Goal: Communication & Community: Answer question/provide support

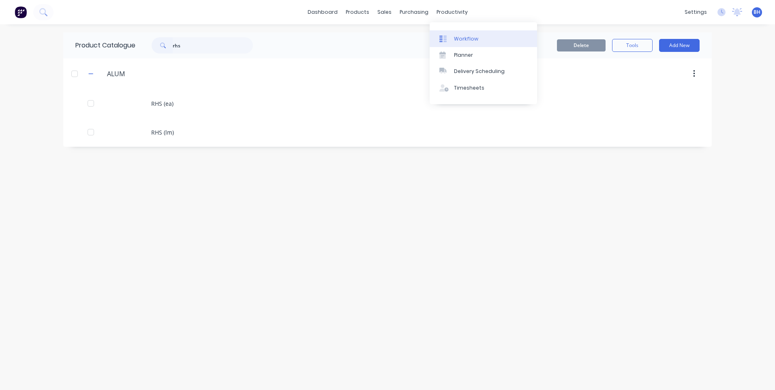
click at [463, 36] on div "Workflow" at bounding box center [466, 38] width 24 height 7
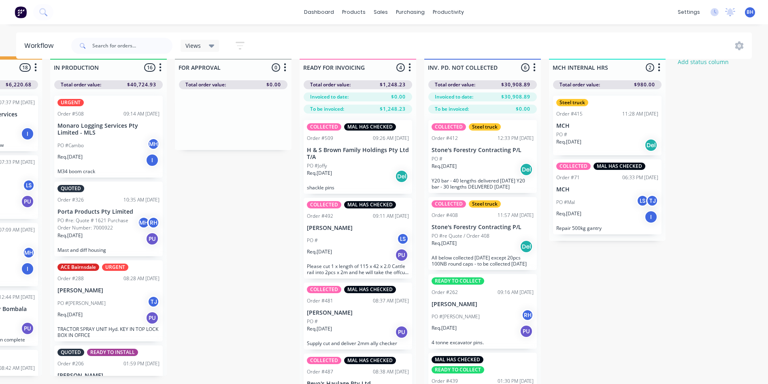
scroll to position [0, 466]
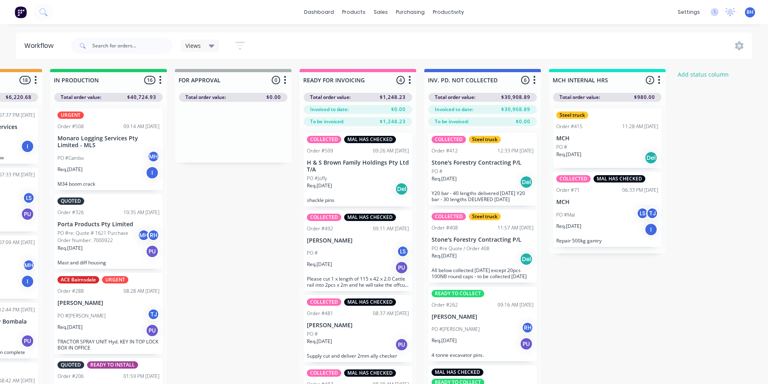
click at [349, 185] on div "Req. [DATE] Del" at bounding box center [358, 189] width 102 height 14
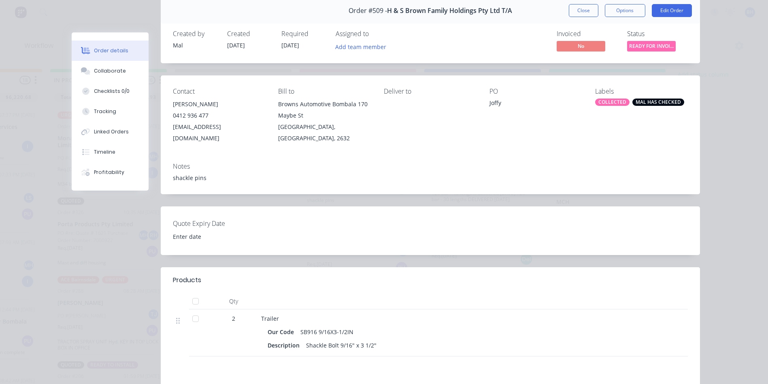
scroll to position [0, 0]
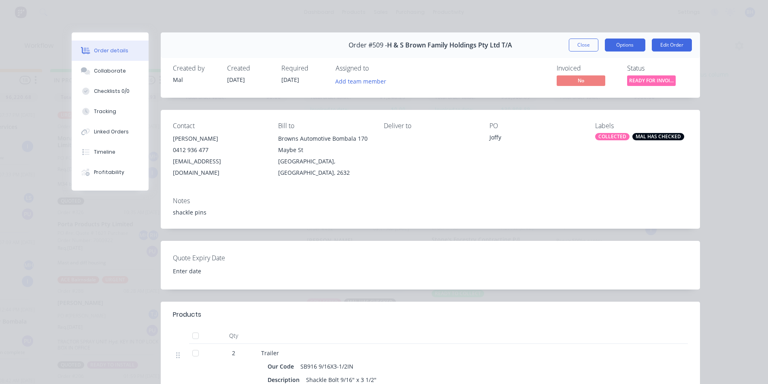
click at [629, 46] on button "Options" at bounding box center [625, 44] width 41 height 13
click at [667, 41] on button "Edit Order" at bounding box center [672, 44] width 40 height 13
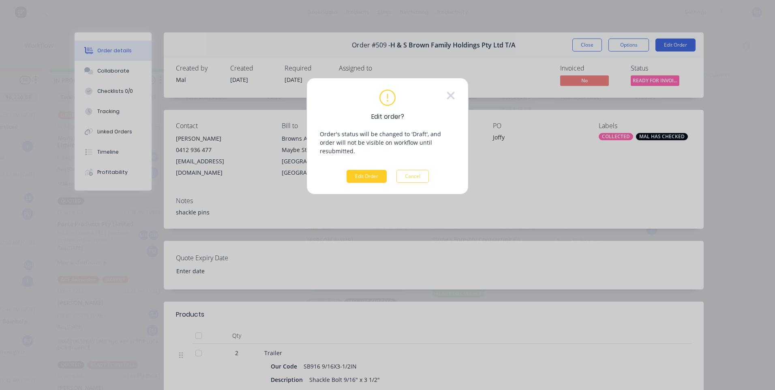
click at [374, 170] on button "Edit Order" at bounding box center [366, 176] width 40 height 13
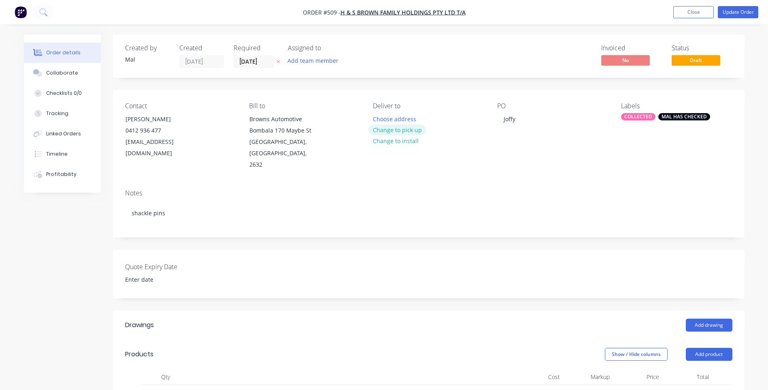
click at [413, 130] on button "Change to pick up" at bounding box center [398, 129] width 58 height 11
click at [633, 62] on span "No" at bounding box center [626, 60] width 49 height 10
click at [639, 35] on div "Created by Mal Created [DATE] Required [DATE] Assigned to Add team member Invoi…" at bounding box center [429, 55] width 632 height 43
click at [736, 11] on button "Update Order" at bounding box center [738, 12] width 41 height 12
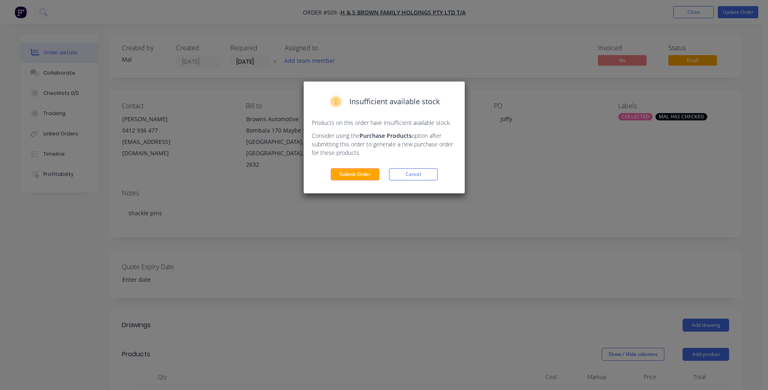
click at [352, 166] on div "Insufficient available stock Products on this order have insufficient available…" at bounding box center [384, 137] width 161 height 112
click at [352, 171] on button "Submit Order" at bounding box center [355, 174] width 49 height 12
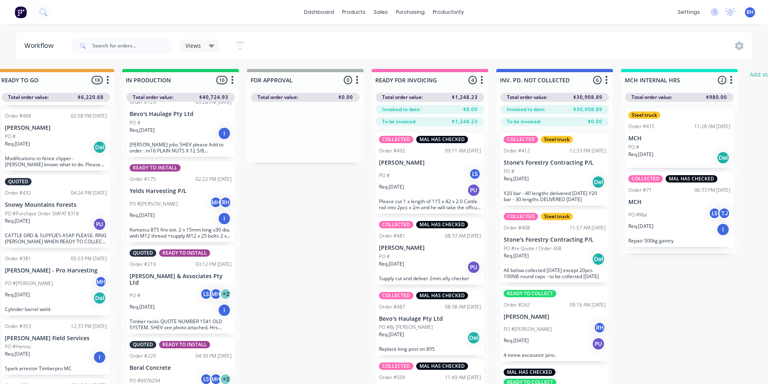
scroll to position [0, 531]
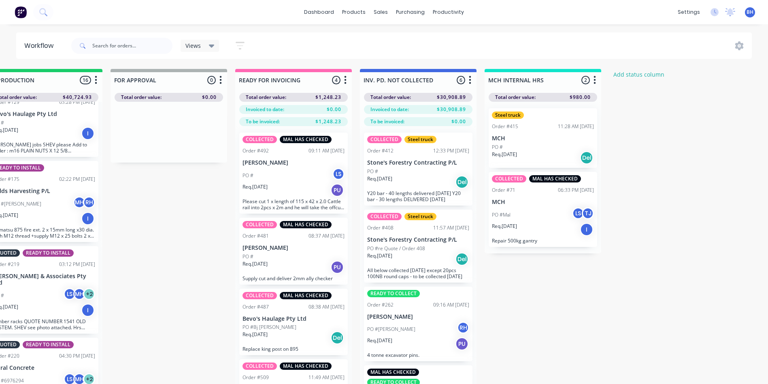
click at [296, 168] on div "PO # LS" at bounding box center [294, 175] width 102 height 15
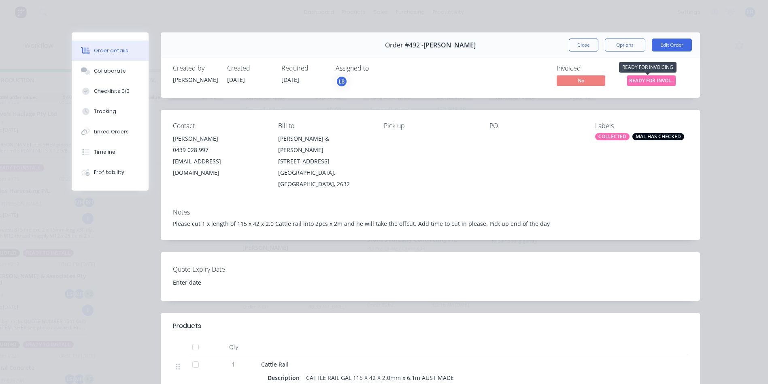
click at [633, 79] on span "READY FOR INVOI..." at bounding box center [652, 80] width 49 height 10
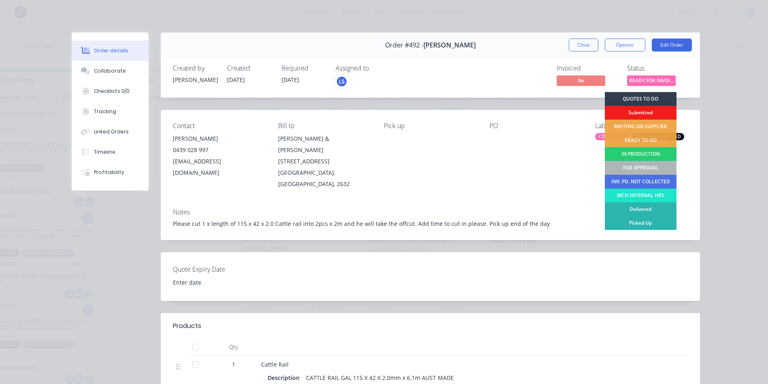
click at [720, 67] on div "Order details Collaborate Checklists 0/0 Tracking Linked Orders Timeline Profit…" at bounding box center [384, 192] width 768 height 384
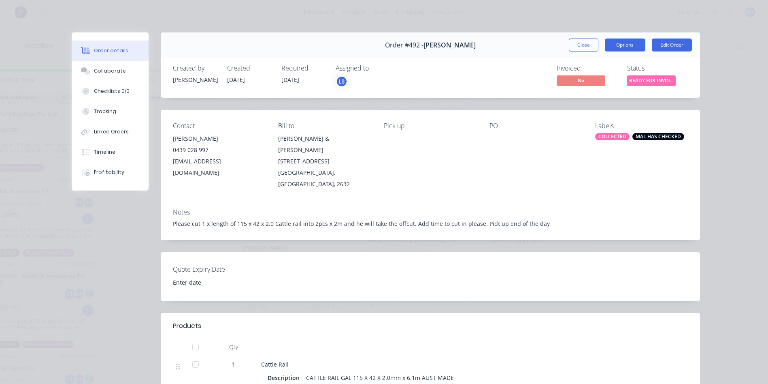
click at [621, 45] on button "Options" at bounding box center [625, 44] width 41 height 13
click at [670, 41] on button "Edit Order" at bounding box center [672, 44] width 40 height 13
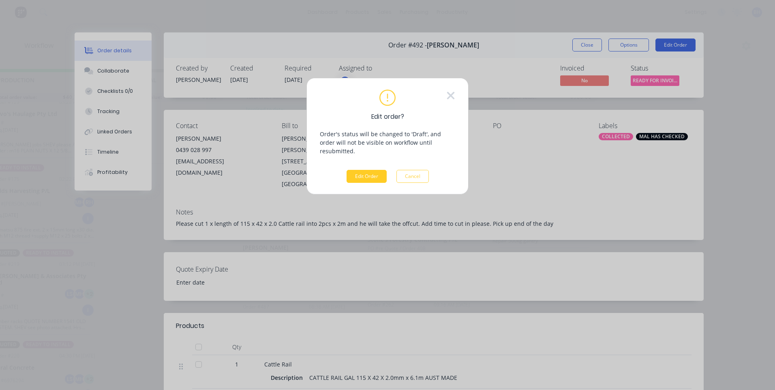
click at [377, 170] on button "Edit Order" at bounding box center [366, 176] width 40 height 13
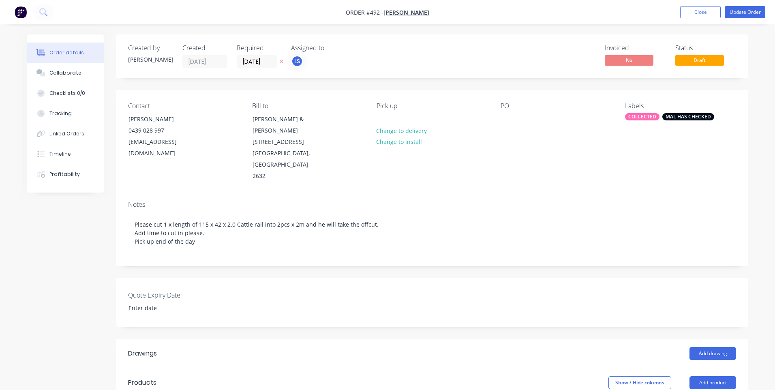
type input "$60.00"
type input "20"
type input "$72.00"
type input "$2.50"
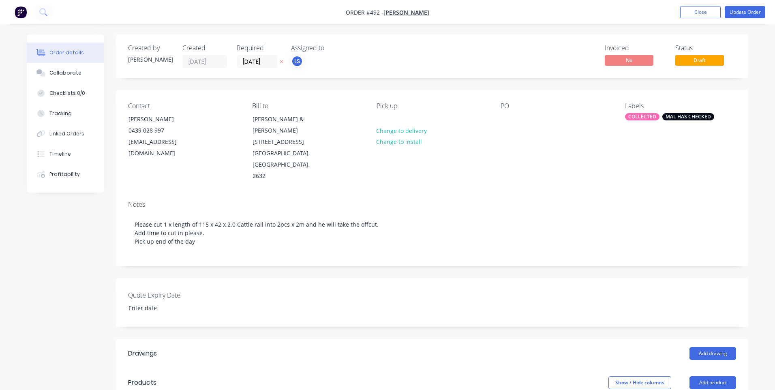
type input "100"
type input "$5.00"
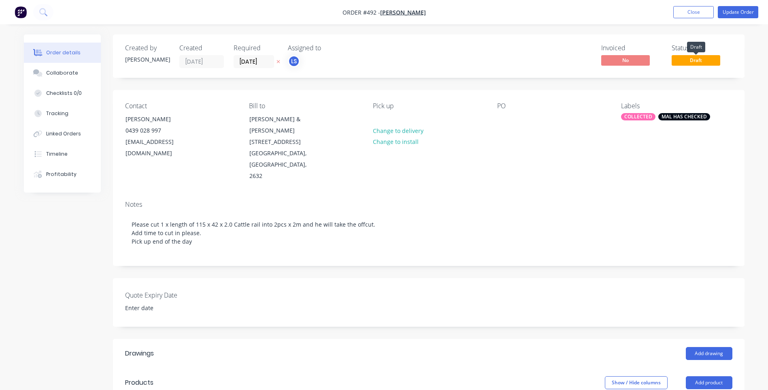
click at [679, 60] on span "Draft" at bounding box center [696, 60] width 49 height 10
click at [704, 11] on button "Close" at bounding box center [694, 12] width 41 height 12
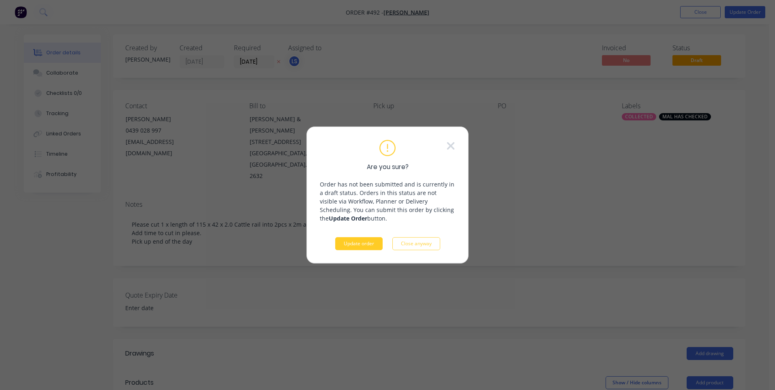
click at [350, 240] on button "Update order" at bounding box center [358, 243] width 47 height 13
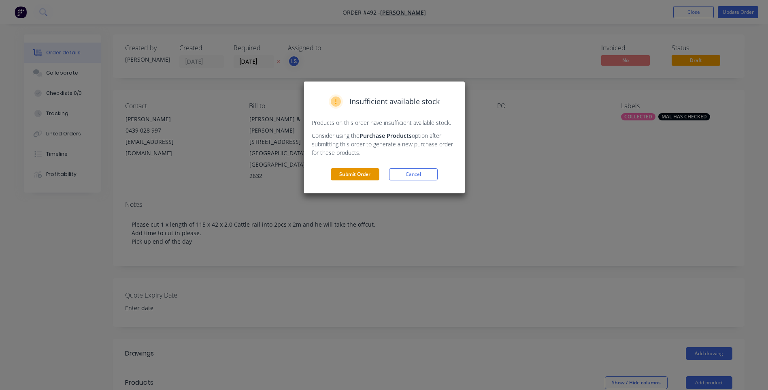
click at [367, 174] on button "Submit Order" at bounding box center [355, 174] width 49 height 12
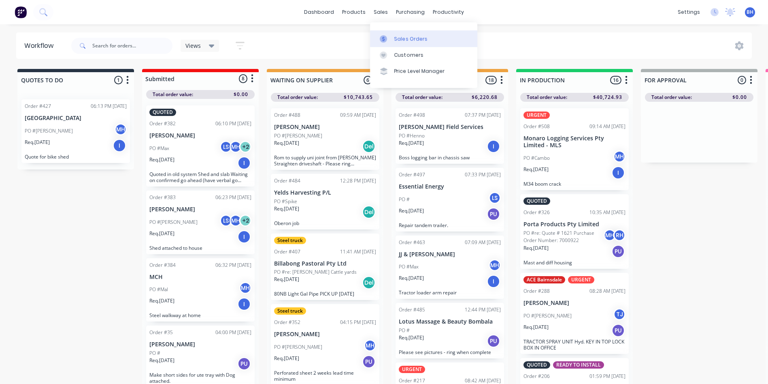
click at [401, 36] on div "Sales Orders" at bounding box center [411, 38] width 33 height 7
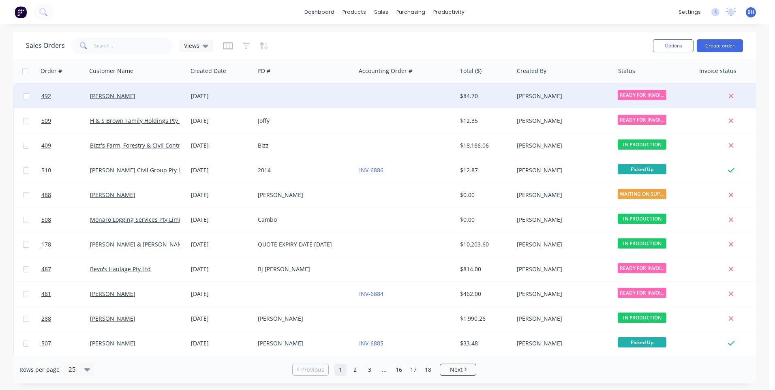
click at [401, 91] on div at bounding box center [406, 96] width 101 height 24
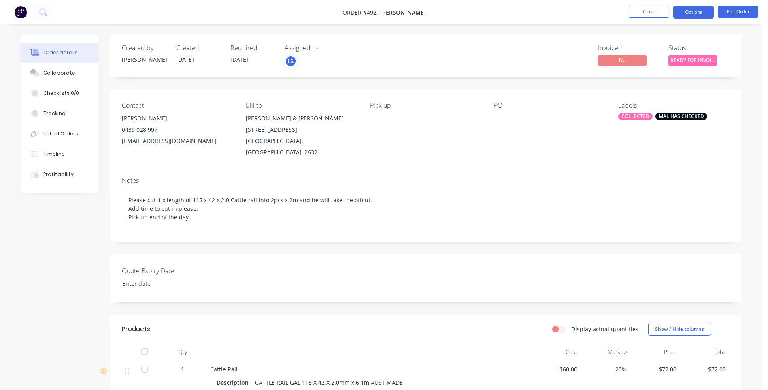
click at [700, 15] on button "Options" at bounding box center [694, 12] width 41 height 13
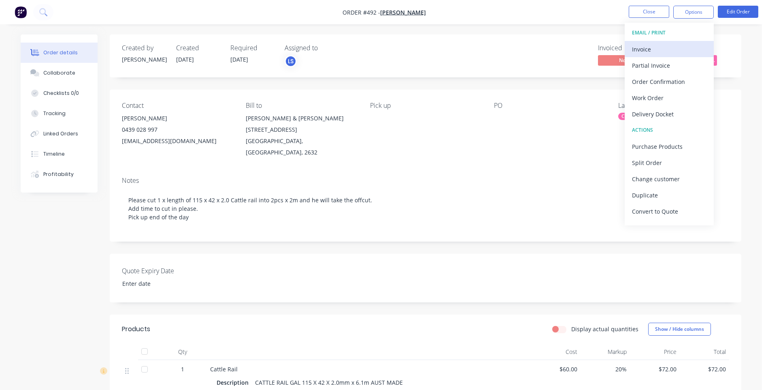
click at [644, 47] on div "Invoice" at bounding box center [669, 49] width 75 height 12
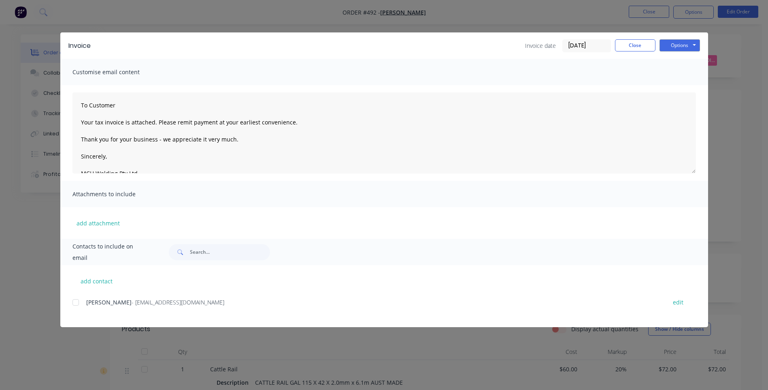
click at [76, 301] on div at bounding box center [76, 302] width 16 height 16
click at [685, 45] on button "Options" at bounding box center [680, 45] width 41 height 12
click at [684, 59] on button "Preview" at bounding box center [686, 59] width 52 height 13
click at [682, 47] on button "Options" at bounding box center [680, 45] width 41 height 12
click at [680, 85] on button "Email" at bounding box center [686, 86] width 52 height 13
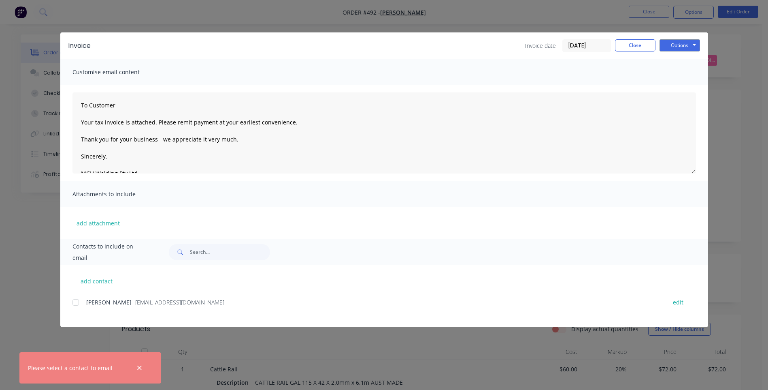
click at [79, 304] on div at bounding box center [76, 302] width 16 height 16
click at [671, 43] on button "Options" at bounding box center [680, 45] width 41 height 12
click at [672, 86] on button "Email" at bounding box center [686, 86] width 52 height 13
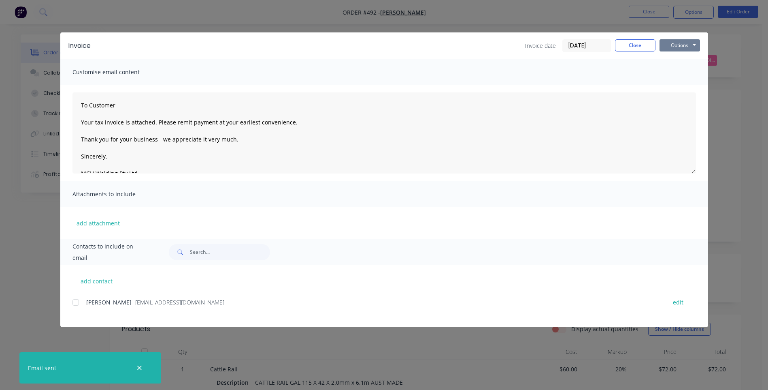
click at [696, 43] on button "Options" at bounding box center [680, 45] width 41 height 12
click at [621, 43] on button "Close" at bounding box center [635, 45] width 41 height 12
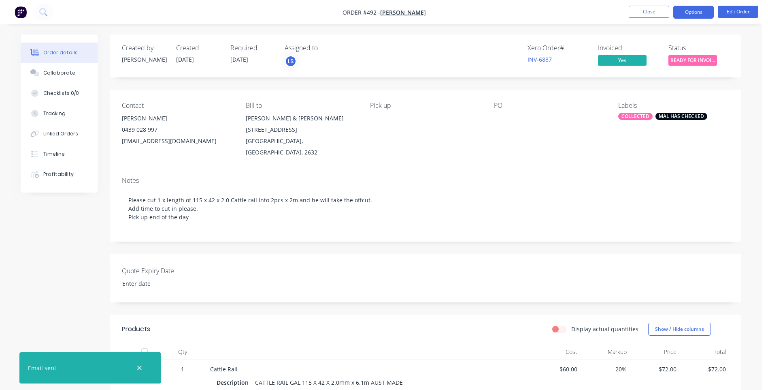
click at [704, 10] on button "Options" at bounding box center [694, 12] width 41 height 13
click at [743, 94] on div "Order details Collaborate Checklists 0/0 Tracking Linked Orders Timeline Profit…" at bounding box center [381, 302] width 737 height 537
click at [704, 57] on span "READY FOR INVOI..." at bounding box center [693, 60] width 49 height 10
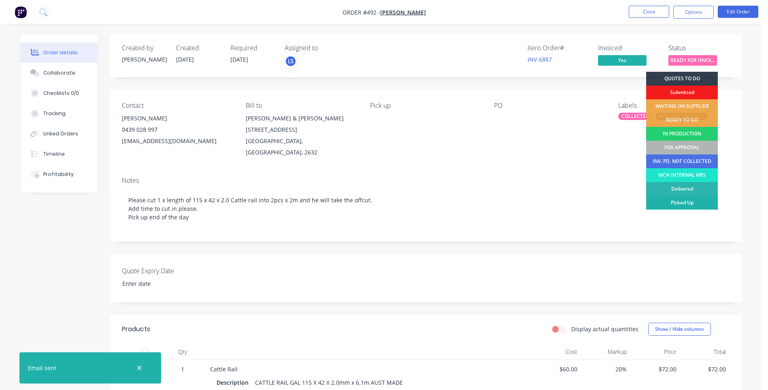
click at [677, 199] on div "Picked Up" at bounding box center [683, 203] width 72 height 14
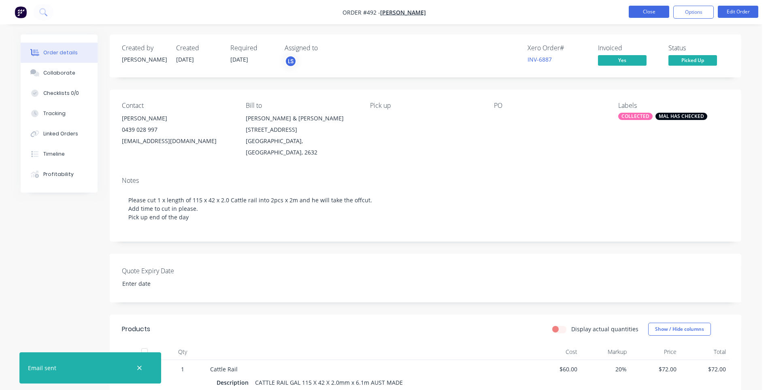
click at [650, 8] on button "Close" at bounding box center [649, 12] width 41 height 12
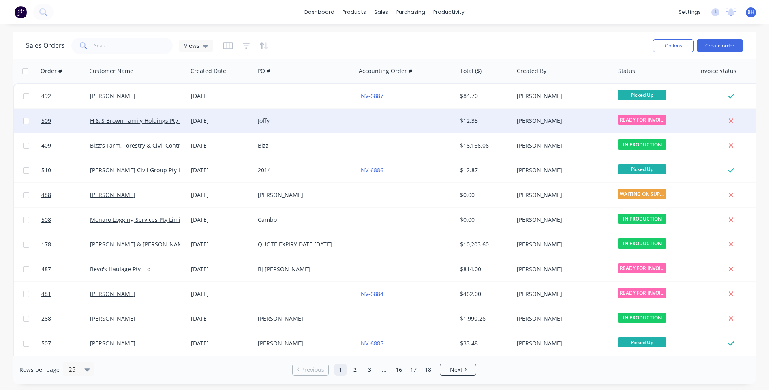
click at [421, 118] on div at bounding box center [406, 121] width 101 height 24
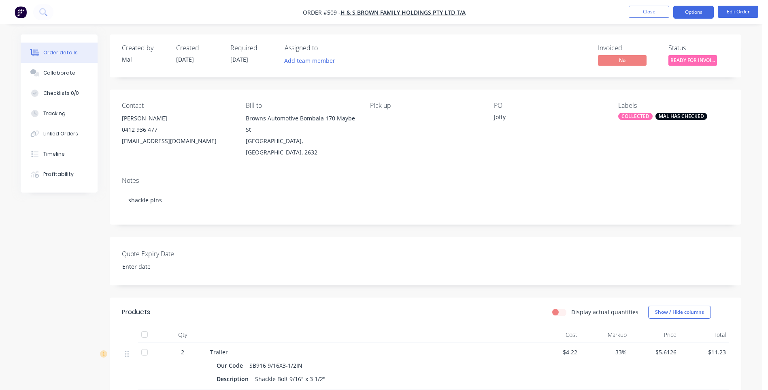
click at [679, 9] on button "Options" at bounding box center [694, 12] width 41 height 13
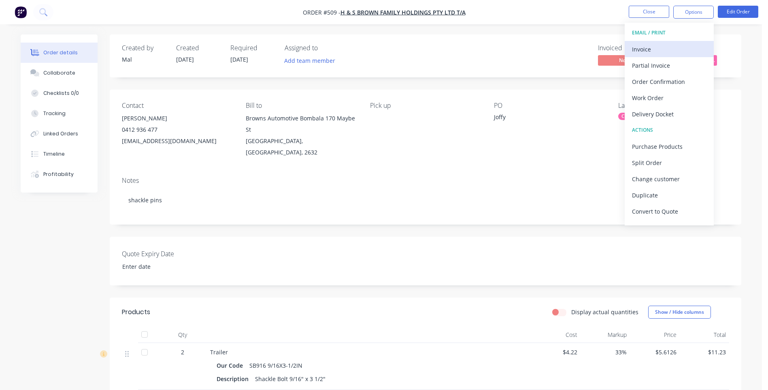
click at [648, 47] on div "Invoice" at bounding box center [669, 49] width 75 height 12
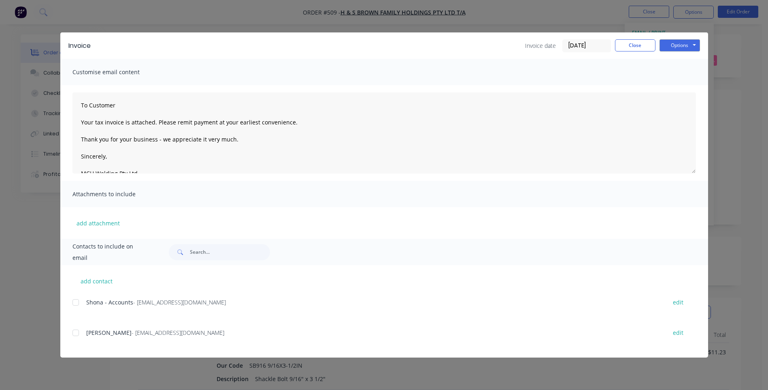
click at [75, 301] on div at bounding box center [76, 302] width 16 height 16
click at [670, 44] on button "Options" at bounding box center [680, 45] width 41 height 12
click at [678, 87] on button "Email" at bounding box center [686, 86] width 52 height 13
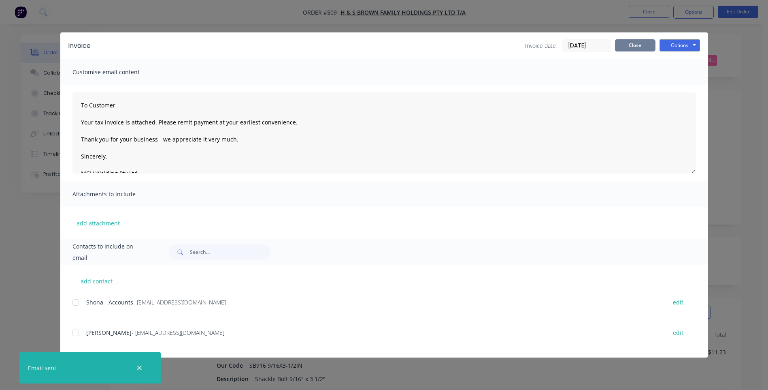
click at [625, 43] on button "Close" at bounding box center [635, 45] width 41 height 12
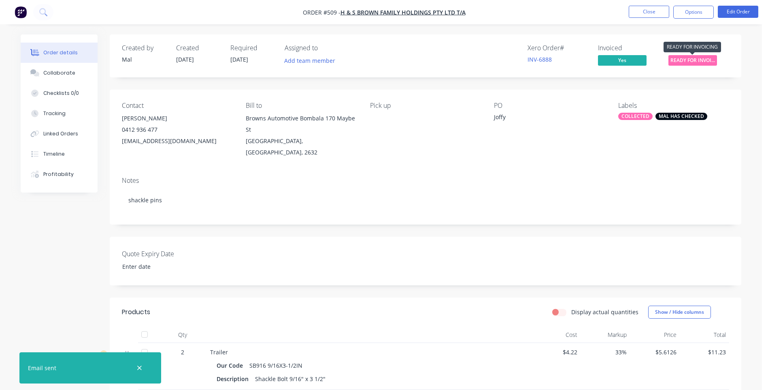
click at [675, 55] on span "READY FOR INVOI..." at bounding box center [693, 60] width 49 height 10
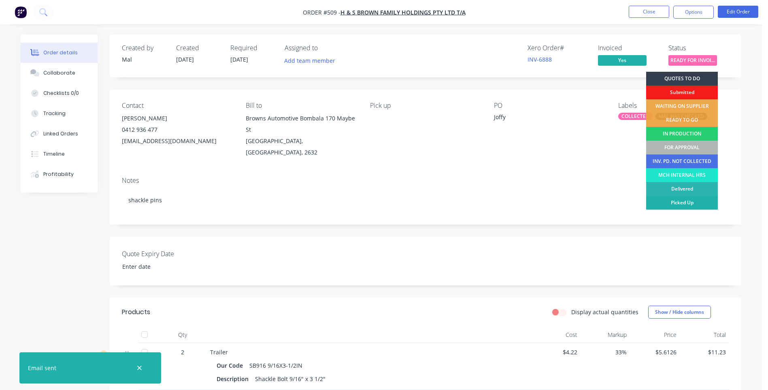
click at [692, 202] on div "Picked Up" at bounding box center [683, 203] width 72 height 14
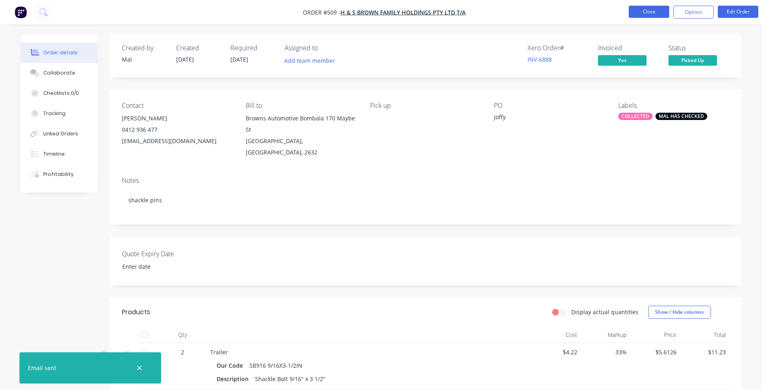
click at [634, 10] on button "Close" at bounding box center [649, 12] width 41 height 12
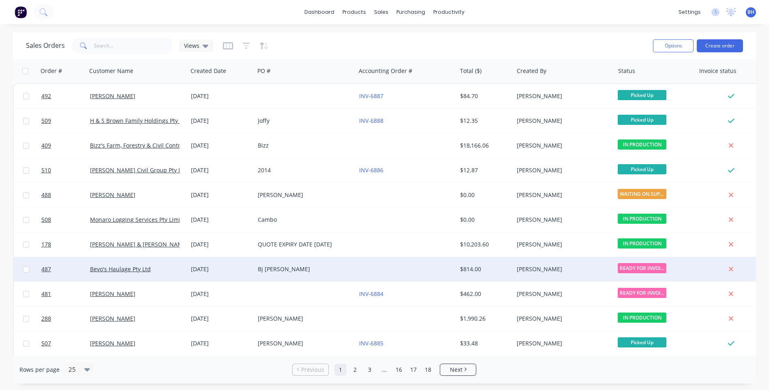
click at [329, 261] on div "Bj [PERSON_NAME]" at bounding box center [304, 269] width 101 height 24
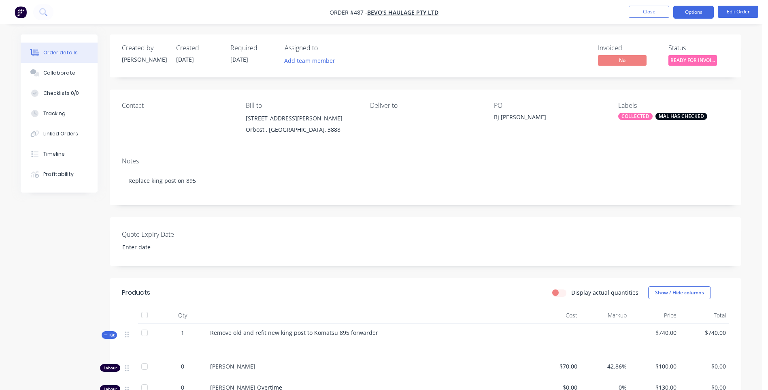
click at [695, 11] on button "Options" at bounding box center [694, 12] width 41 height 13
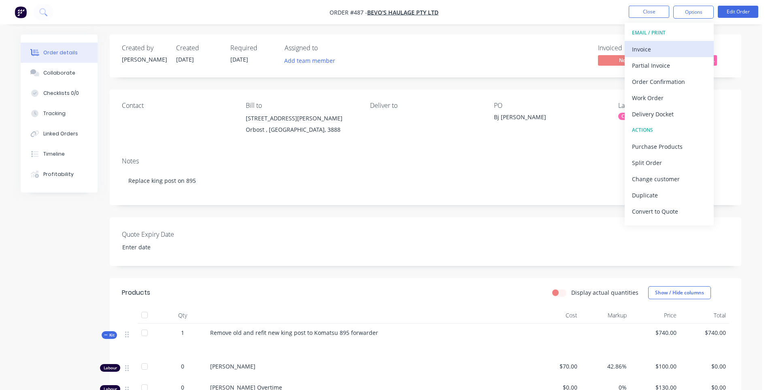
click at [639, 47] on div "Invoice" at bounding box center [669, 49] width 75 height 12
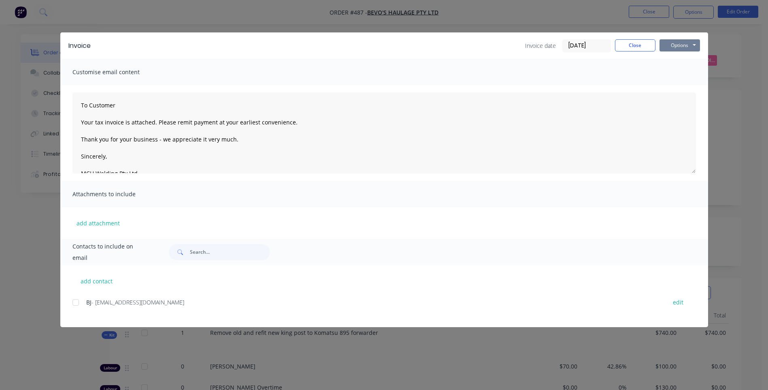
click at [678, 45] on button "Options" at bounding box center [680, 45] width 41 height 12
click at [676, 53] on button "Preview" at bounding box center [686, 59] width 52 height 13
click at [689, 48] on button "Options" at bounding box center [680, 45] width 41 height 12
click at [74, 304] on div at bounding box center [76, 302] width 16 height 16
click at [692, 46] on button "Options" at bounding box center [680, 45] width 41 height 12
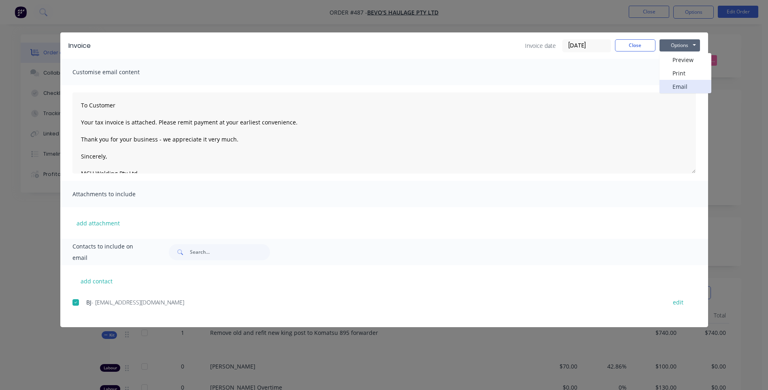
click at [684, 85] on button "Email" at bounding box center [686, 86] width 52 height 13
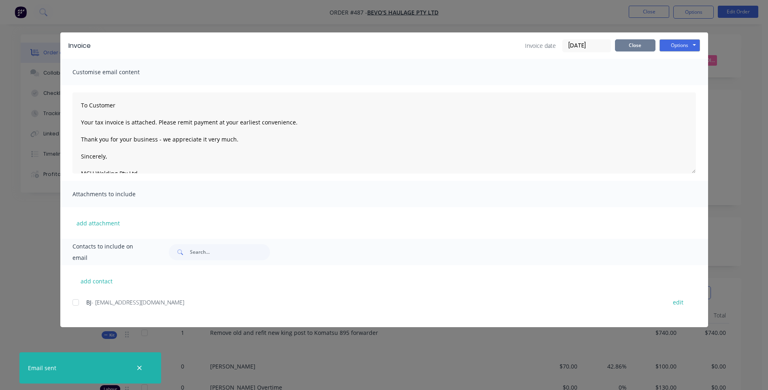
click at [631, 44] on button "Close" at bounding box center [635, 45] width 41 height 12
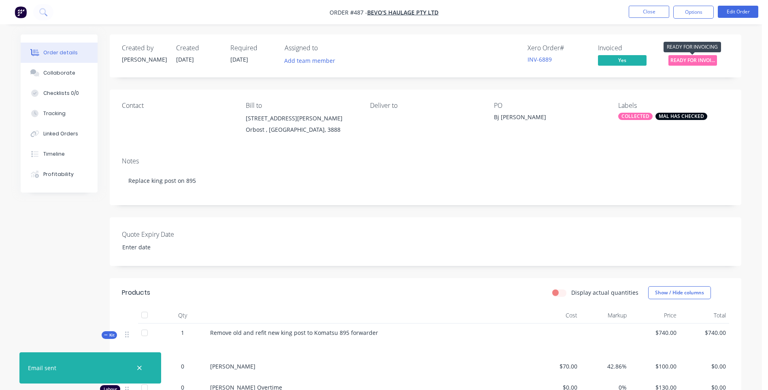
click at [702, 58] on span "READY FOR INVOI..." at bounding box center [693, 60] width 49 height 10
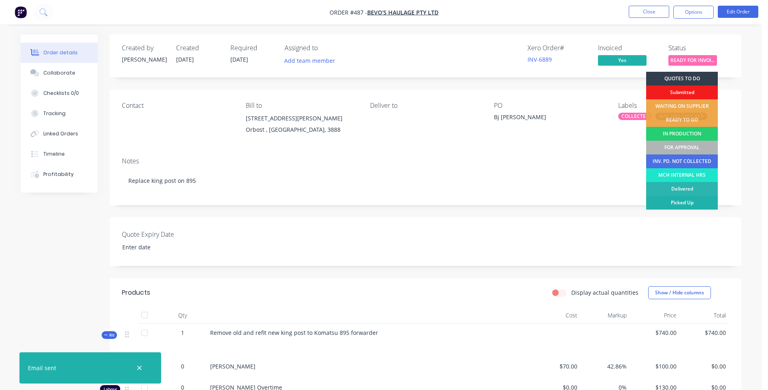
click at [689, 199] on div "Picked Up" at bounding box center [683, 203] width 72 height 14
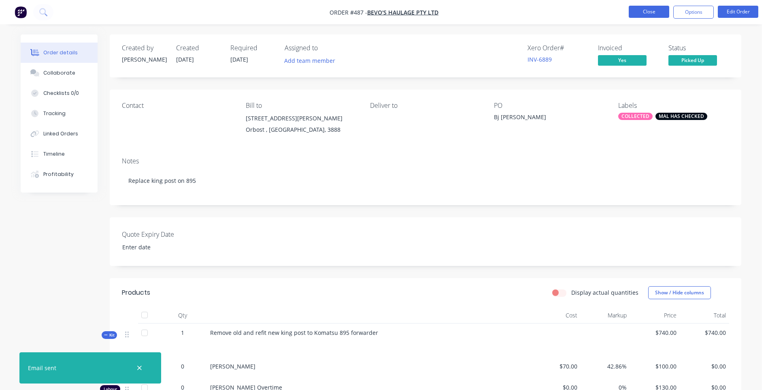
click at [647, 12] on button "Close" at bounding box center [649, 12] width 41 height 12
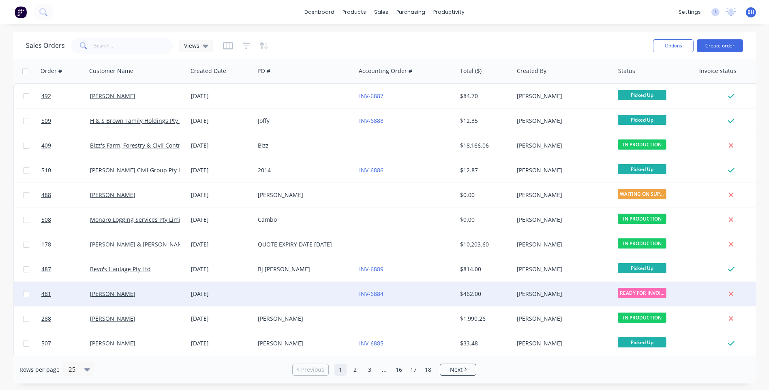
click at [645, 290] on span "READY FOR INVOI..." at bounding box center [641, 293] width 49 height 10
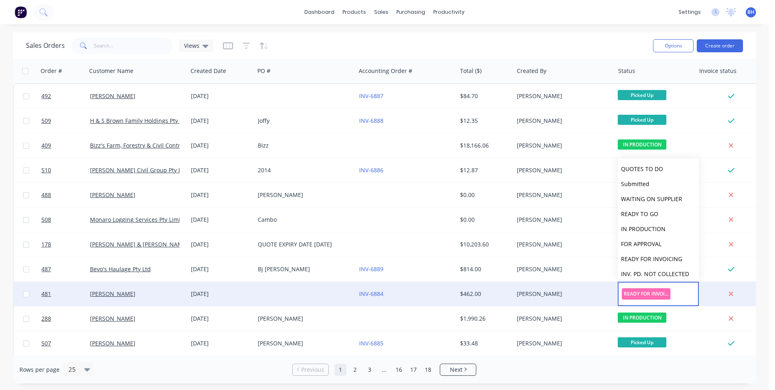
click at [419, 290] on div "INV-6884" at bounding box center [404, 294] width 90 height 8
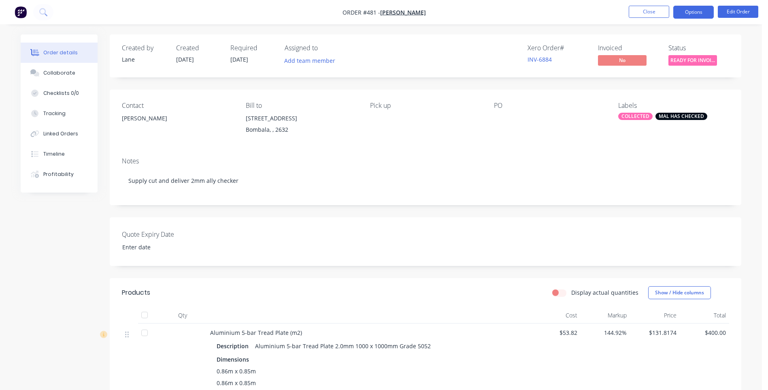
click at [708, 13] on button "Options" at bounding box center [694, 12] width 41 height 13
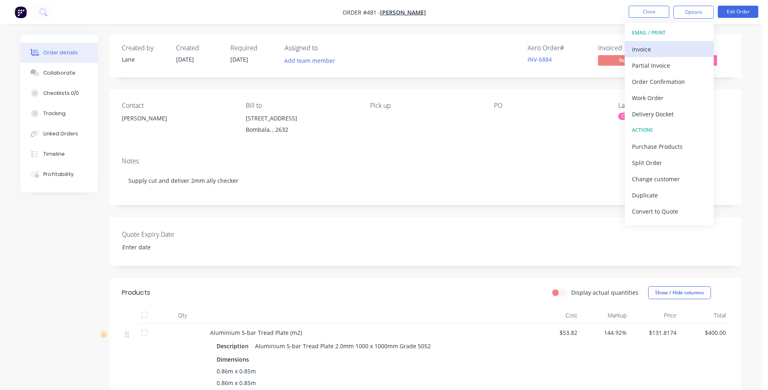
click at [645, 47] on div "Invoice" at bounding box center [669, 49] width 75 height 12
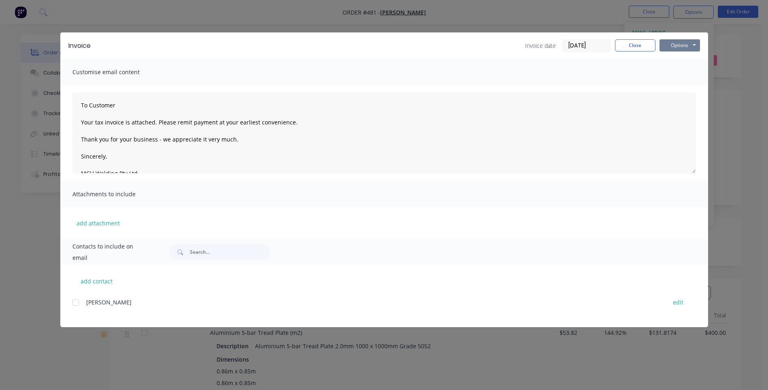
click at [679, 45] on button "Options" at bounding box center [680, 45] width 41 height 12
click at [678, 72] on button "Print" at bounding box center [686, 72] width 52 height 13
click at [634, 41] on button "Close" at bounding box center [635, 45] width 41 height 12
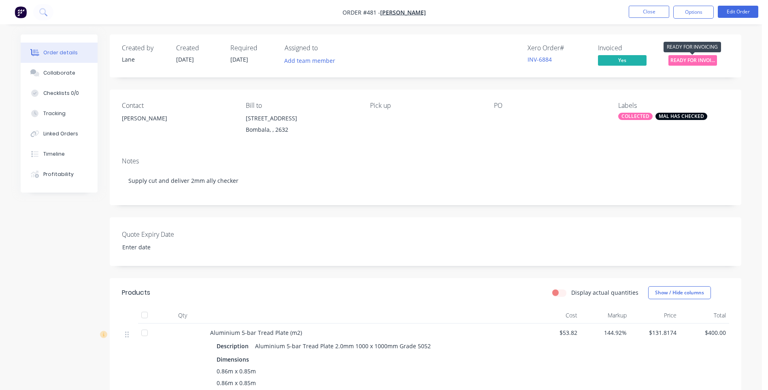
click at [705, 54] on div "READY FOR INVOICING" at bounding box center [693, 47] width 58 height 16
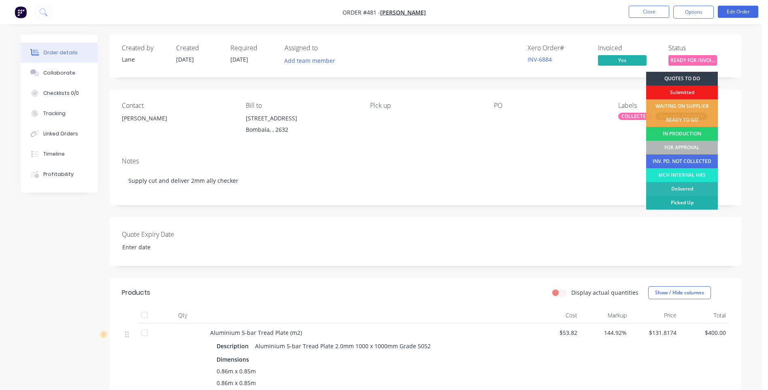
click at [684, 201] on div "Picked Up" at bounding box center [683, 203] width 72 height 14
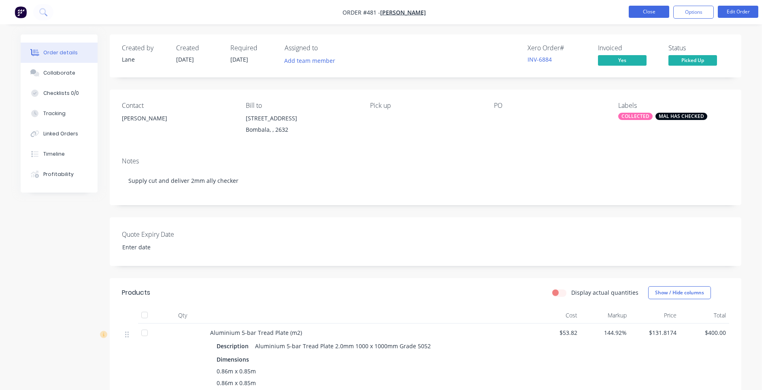
click at [644, 9] on button "Close" at bounding box center [649, 12] width 41 height 12
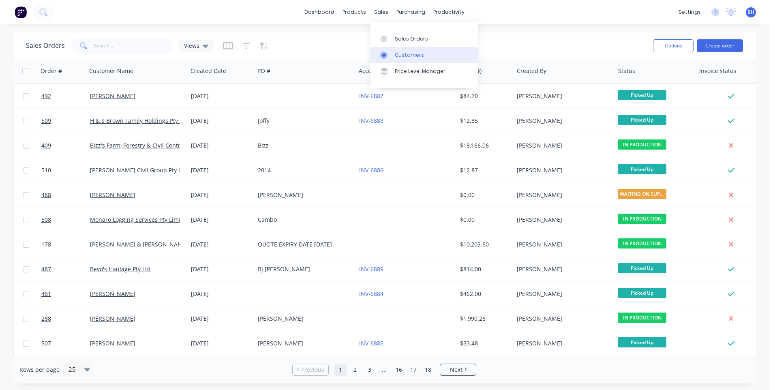
click at [409, 55] on div "Customers" at bounding box center [409, 54] width 29 height 7
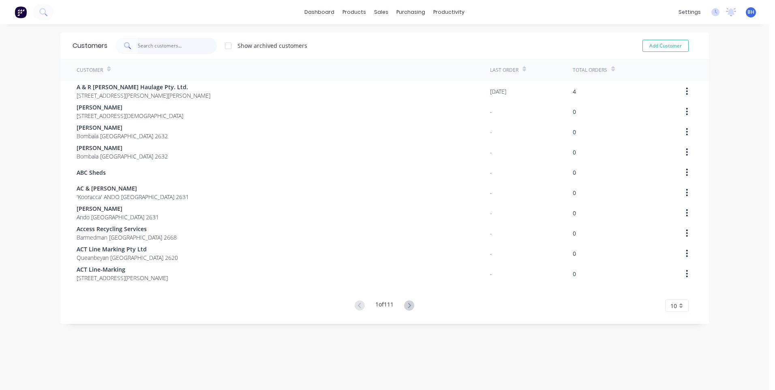
click at [178, 48] on input "text" at bounding box center [177, 46] width 79 height 16
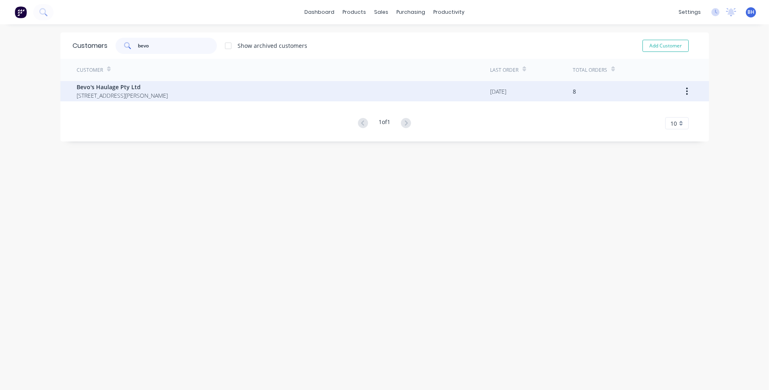
type input "bevo"
click at [196, 95] on div "Bevo's Haulage Pty Ltd [STREET_ADDRESS][PERSON_NAME]" at bounding box center [283, 91] width 413 height 20
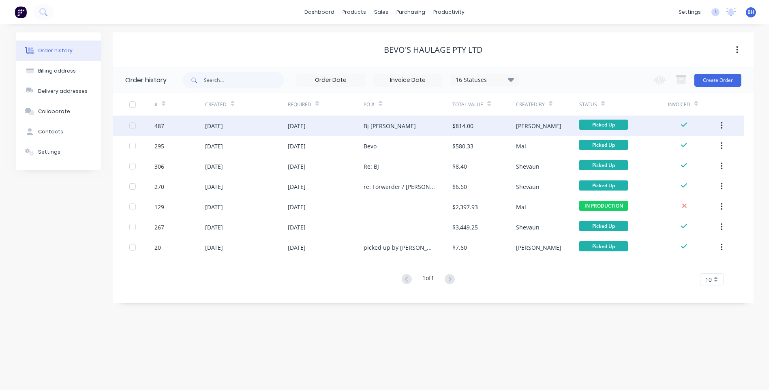
click at [409, 121] on div "Bj [PERSON_NAME]" at bounding box center [407, 125] width 89 height 20
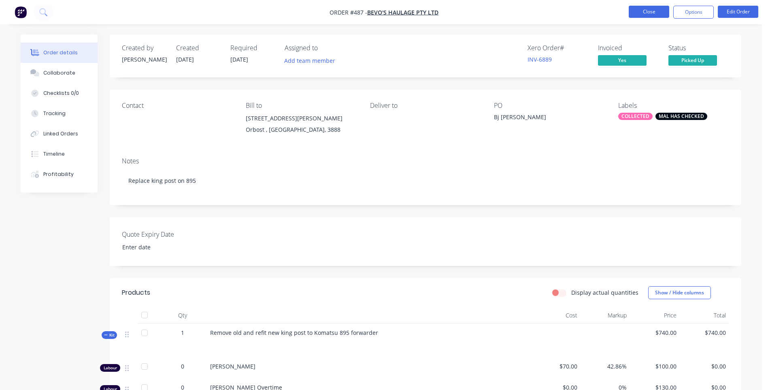
click at [640, 9] on button "Close" at bounding box center [649, 12] width 41 height 12
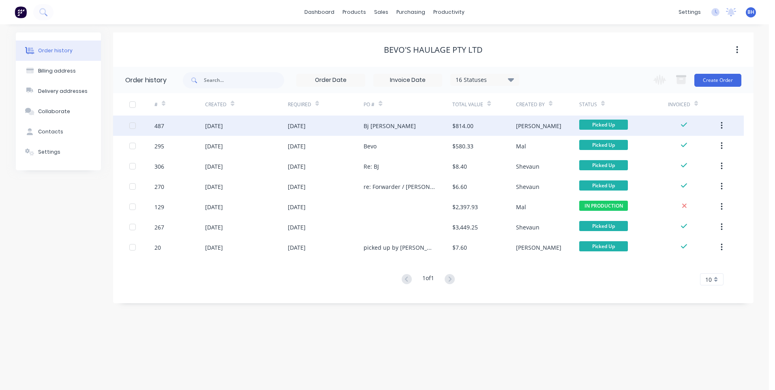
click at [721, 121] on icon "button" at bounding box center [721, 125] width 2 height 9
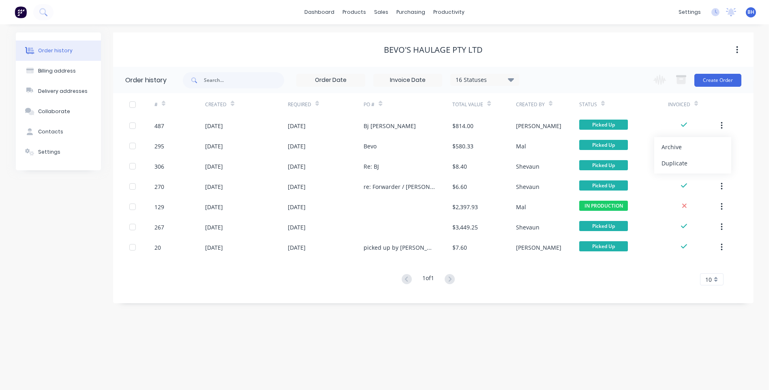
click at [213, 10] on div "dashboard products sales purchasing productivity dashboard products Product Cat…" at bounding box center [384, 12] width 768 height 24
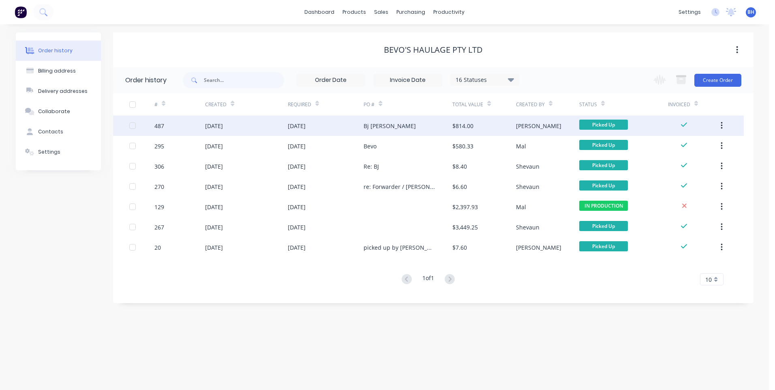
click at [258, 122] on div "[DATE]" at bounding box center [246, 125] width 82 height 20
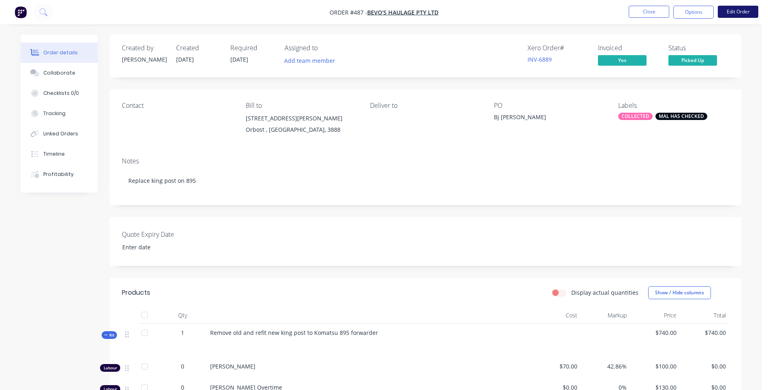
click at [735, 11] on button "Edit Order" at bounding box center [738, 12] width 41 height 12
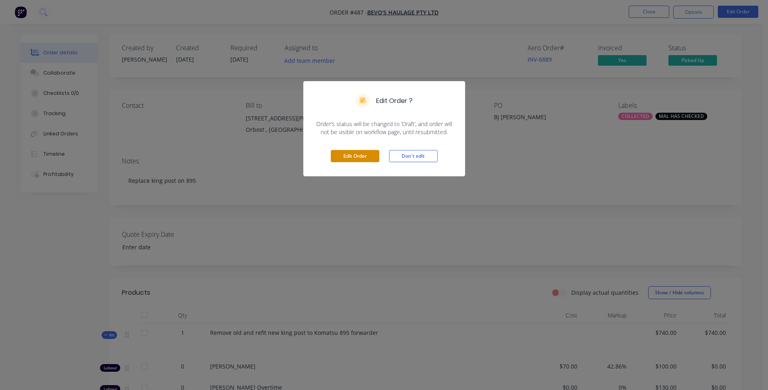
click at [348, 153] on button "Edit Order" at bounding box center [355, 156] width 49 height 12
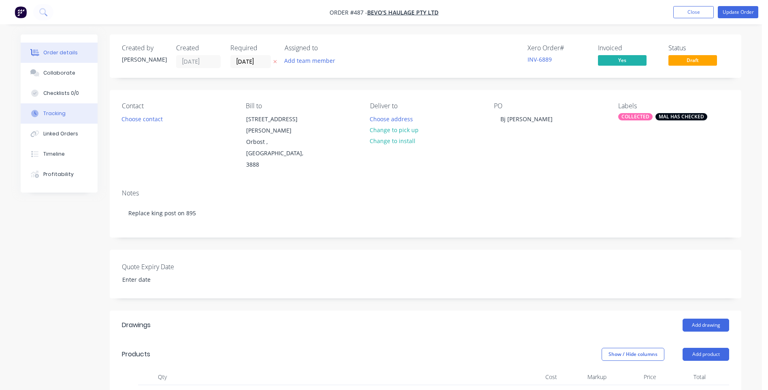
click at [51, 110] on div "Tracking" at bounding box center [54, 113] width 22 height 7
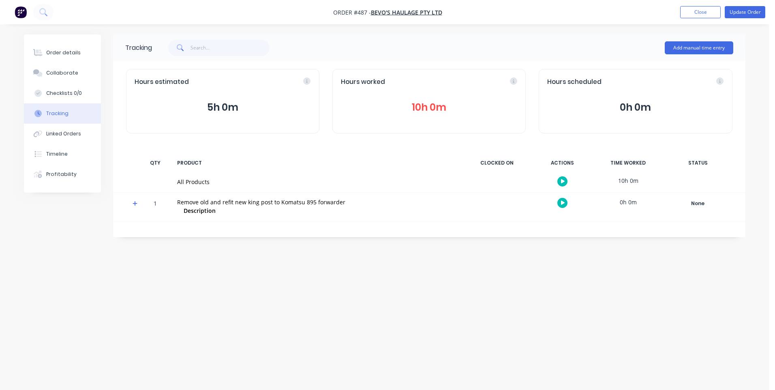
click at [421, 102] on button "10h 0m" at bounding box center [429, 107] width 176 height 15
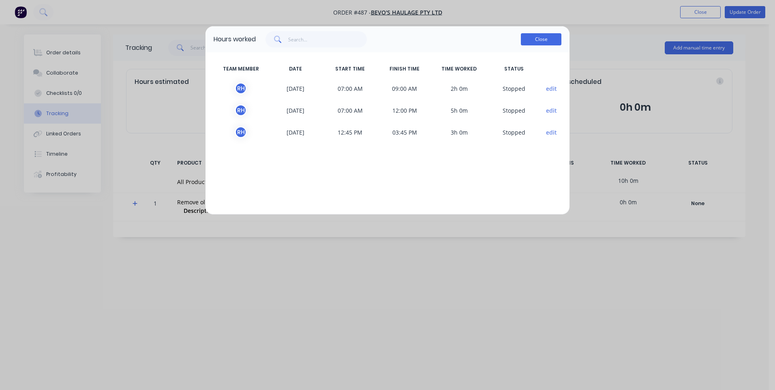
click at [527, 40] on button "Close" at bounding box center [541, 39] width 41 height 12
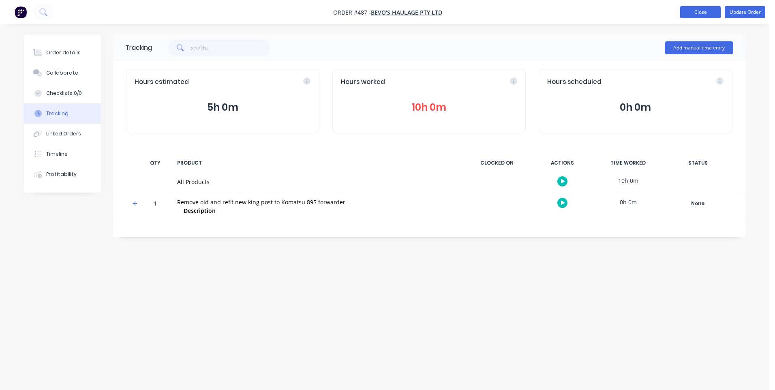
click at [695, 10] on button "Close" at bounding box center [700, 12] width 41 height 12
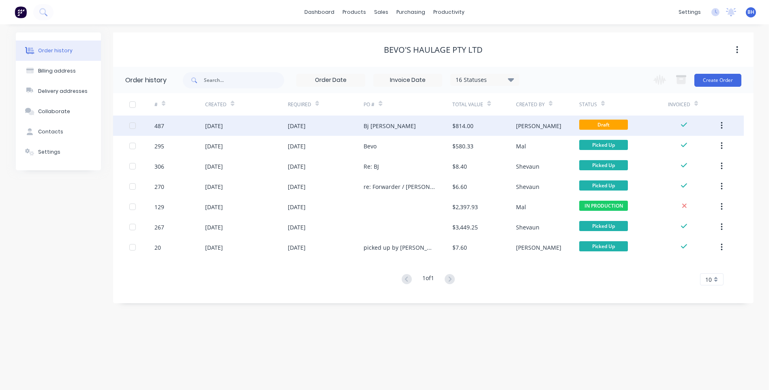
click at [420, 123] on div "Bj [PERSON_NAME]" at bounding box center [407, 125] width 89 height 20
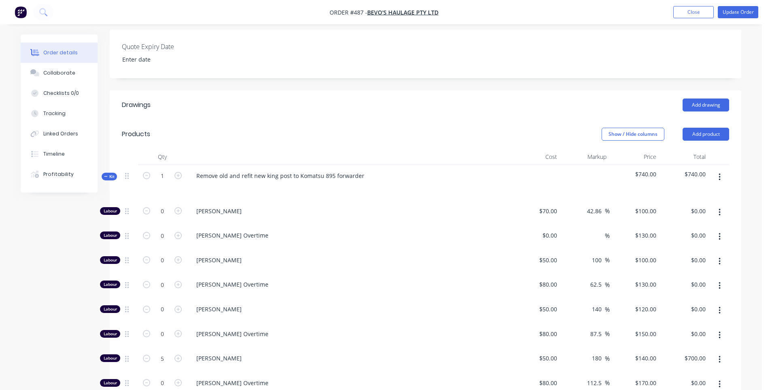
scroll to position [243, 0]
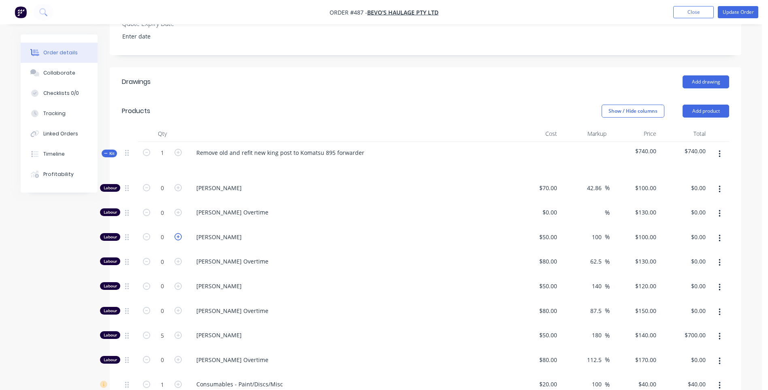
click at [177, 233] on icon "button" at bounding box center [178, 236] width 7 height 7
type input "1"
type input "$100.00"
click at [177, 233] on icon "button" at bounding box center [178, 236] width 7 height 7
type input "2"
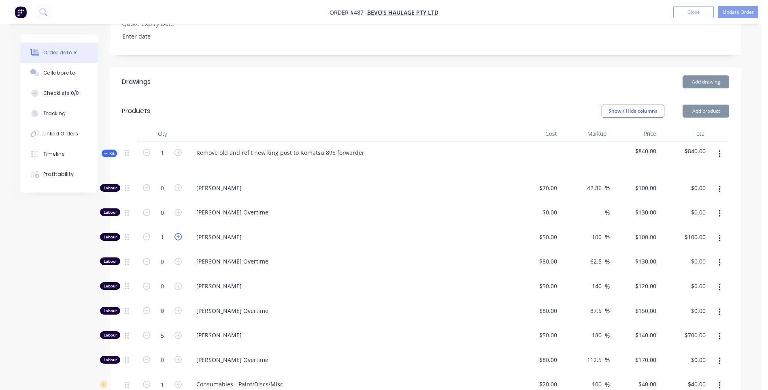
type input "$200.00"
click at [177, 233] on icon "button" at bounding box center [178, 236] width 7 height 7
type input "3"
type input "$300.00"
click at [177, 233] on icon "button" at bounding box center [178, 236] width 7 height 7
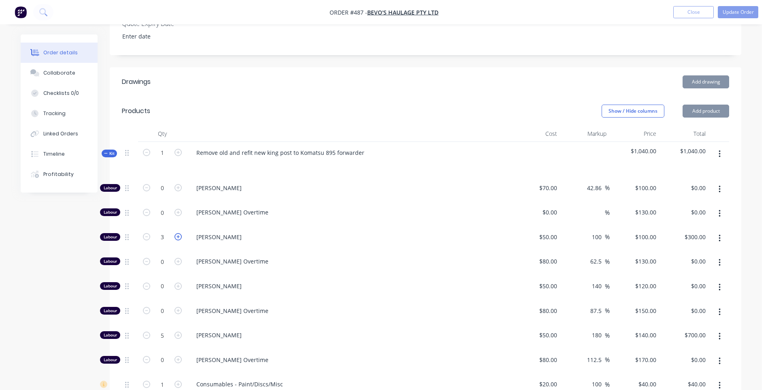
type input "4"
type input "$400.00"
click at [177, 233] on icon "button" at bounding box center [178, 236] width 7 height 7
type input "5"
type input "$500.00"
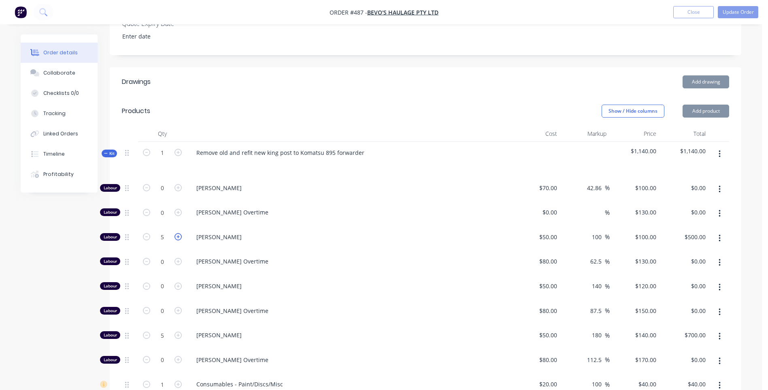
click at [177, 233] on icon "button" at bounding box center [178, 236] width 7 height 7
type input "6"
type input "$600.00"
click at [177, 233] on icon "button" at bounding box center [178, 236] width 7 height 7
type input "7"
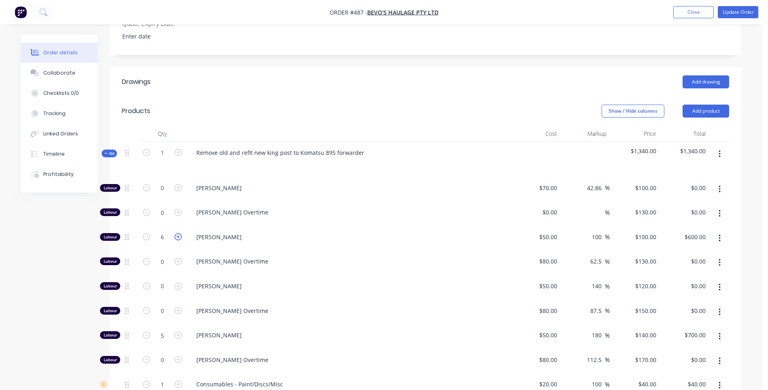
type input "$700.00"
click at [177, 233] on icon "button" at bounding box center [178, 236] width 7 height 7
type input "8"
type input "$800.00"
click at [177, 233] on icon "button" at bounding box center [178, 236] width 7 height 7
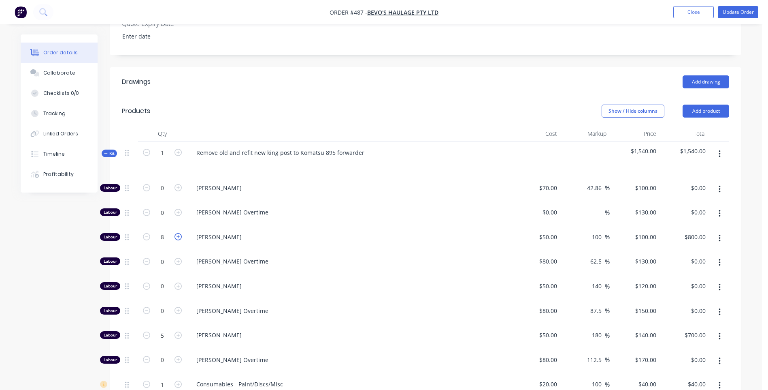
type input "9"
type input "$900.00"
click at [177, 233] on icon "button" at bounding box center [178, 236] width 7 height 7
type input "10"
type input "$1,000.00"
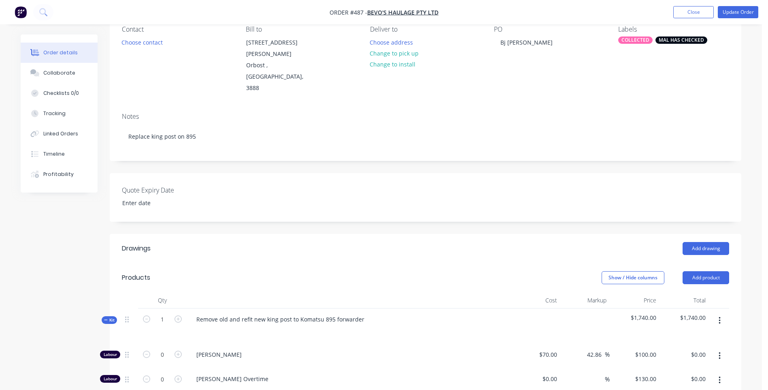
scroll to position [76, 0]
click at [736, 10] on button "Update Order" at bounding box center [738, 12] width 41 height 12
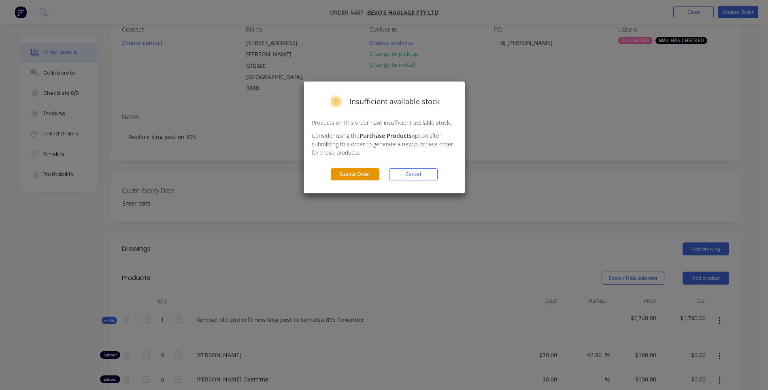
click at [350, 172] on button "Submit Order" at bounding box center [355, 174] width 49 height 12
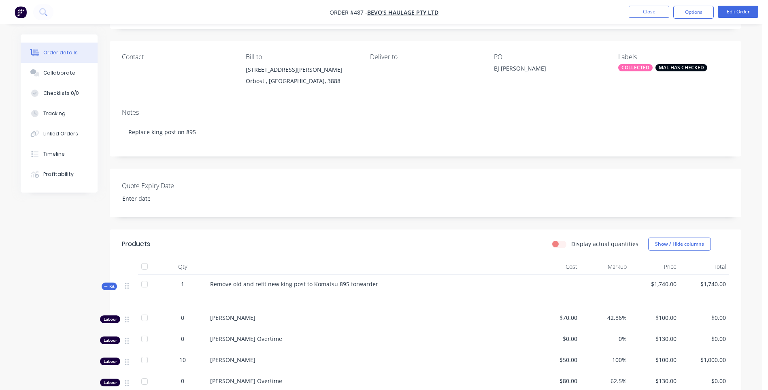
scroll to position [0, 0]
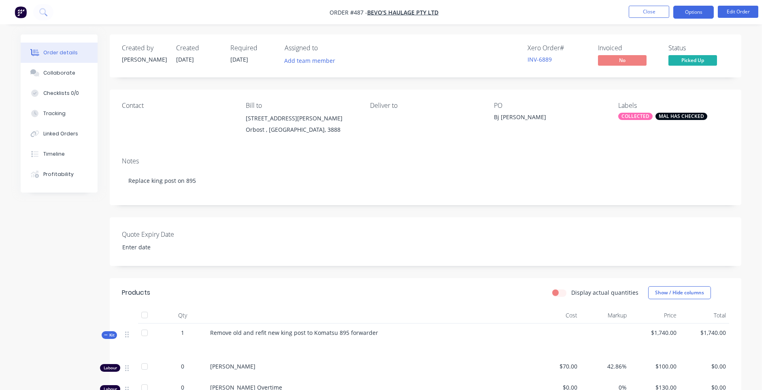
click at [685, 13] on button "Options" at bounding box center [694, 12] width 41 height 13
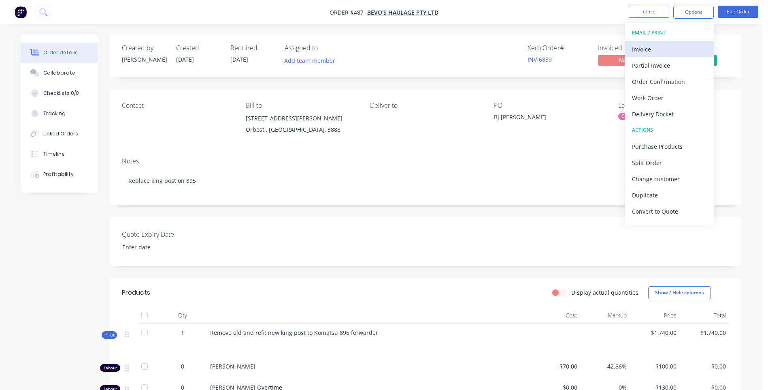
click at [638, 48] on div "Invoice" at bounding box center [669, 49] width 75 height 12
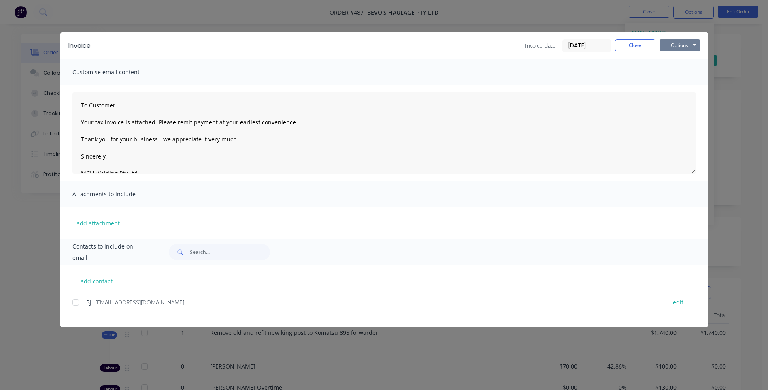
click at [693, 49] on button "Options" at bounding box center [680, 45] width 41 height 12
click at [681, 58] on button "Preview" at bounding box center [686, 59] width 52 height 13
click at [74, 303] on div at bounding box center [76, 302] width 16 height 16
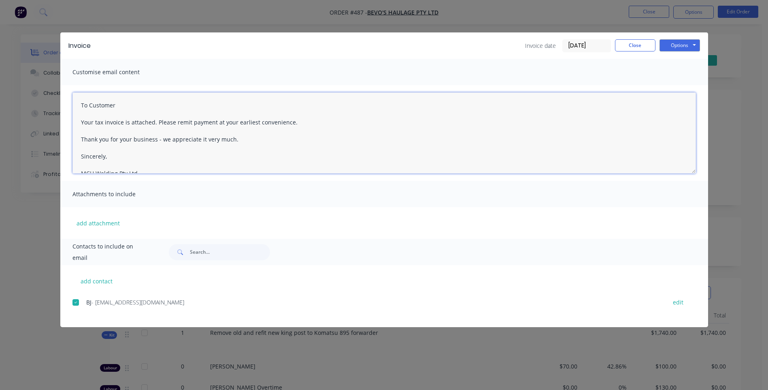
click at [116, 105] on textarea "To Customer Your tax invoice is attached. Please remit payment at your earliest…" at bounding box center [385, 132] width 624 height 81
click at [215, 122] on textarea "Hi BJ, Please disregard the previous invoice for this job. I Your tax invoice i…" at bounding box center [385, 132] width 624 height 81
click at [158, 140] on textarea "Hi BJ, Please disregard the previous invoice for this job. I hit send before i …" at bounding box center [385, 132] width 624 height 81
click at [100, 169] on textarea "Hi BJ, Please disregard the previous invoice for this job. I hit send before i …" at bounding box center [385, 132] width 624 height 81
click at [208, 122] on textarea "Hi BJ, Please disregard the previous invoice for this job. I hit send before i …" at bounding box center [385, 132] width 624 height 81
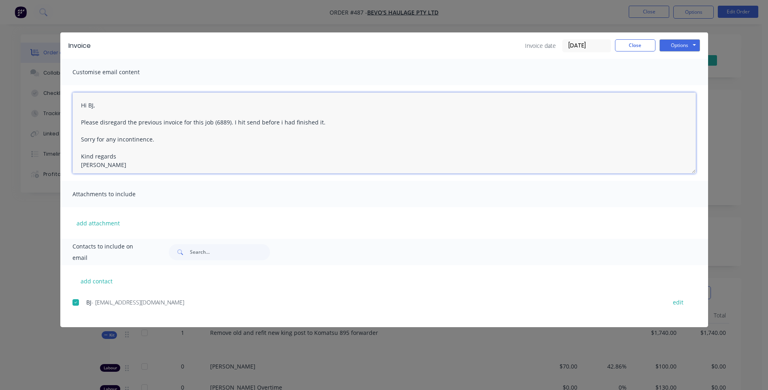
click at [134, 138] on textarea "Hi BJ, Please disregard the previous invoice for this job (6889). I hit send be…" at bounding box center [385, 132] width 624 height 81
click at [159, 138] on textarea "Hi BJ, Please disregard the previous invoice for this job (6889). I hit send be…" at bounding box center [385, 132] width 624 height 81
click at [175, 156] on textarea "Hi BJ, Please disregard the previous invoice for this job (6889). I hit send be…" at bounding box center [385, 132] width 624 height 81
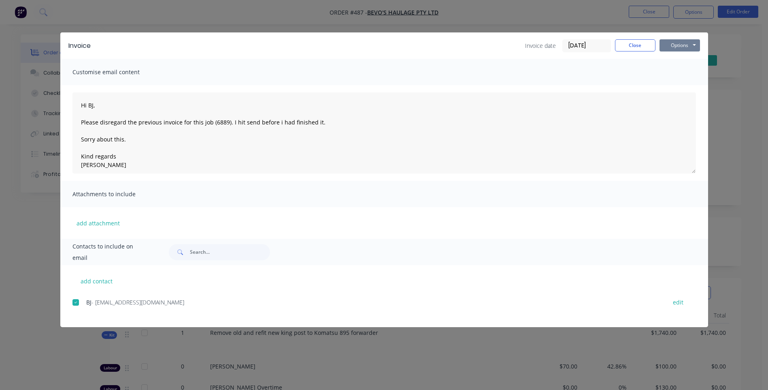
click at [673, 44] on button "Options" at bounding box center [680, 45] width 41 height 12
click at [677, 86] on button "Email" at bounding box center [686, 86] width 52 height 13
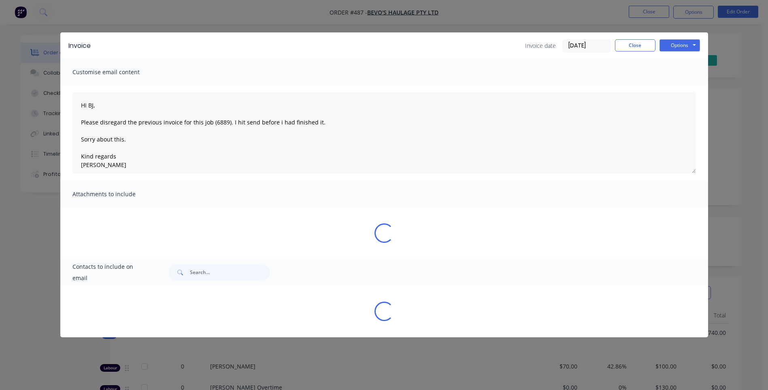
type textarea "To Customer Your tax invoice is attached. Please remit payment at your earliest…"
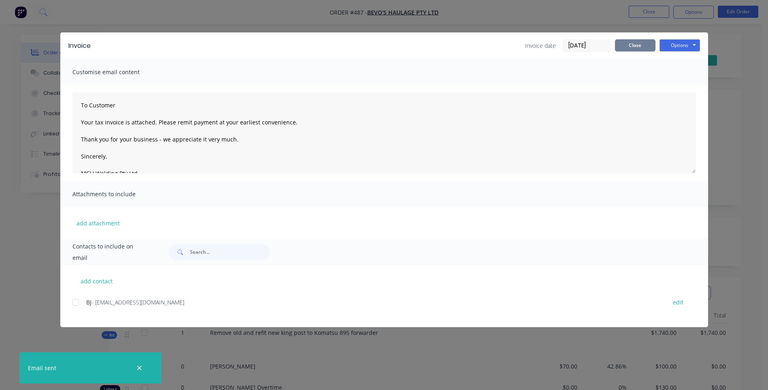
click at [622, 45] on button "Close" at bounding box center [635, 45] width 41 height 12
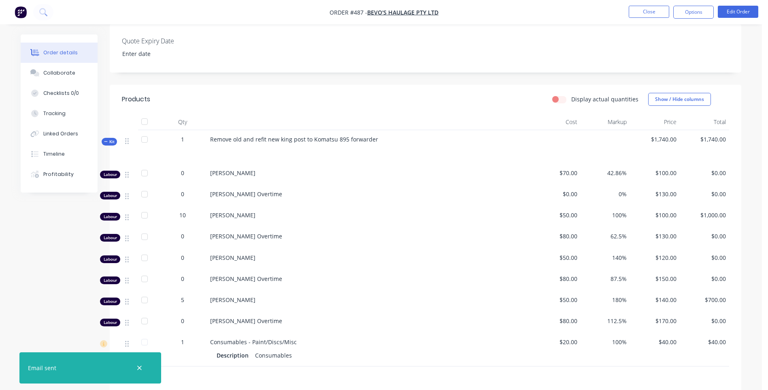
scroll to position [203, 0]
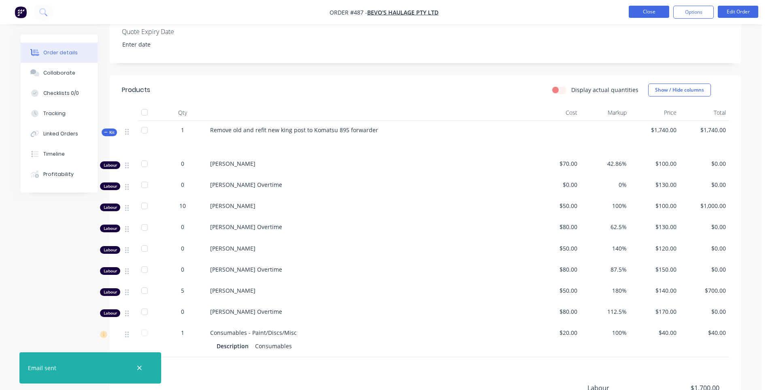
click at [652, 12] on button "Close" at bounding box center [649, 12] width 41 height 12
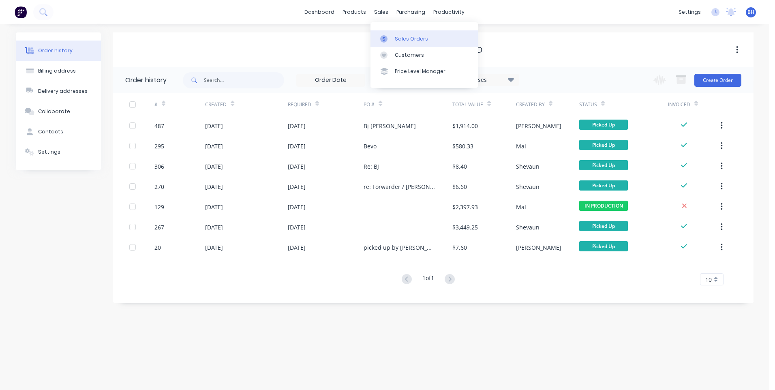
click at [396, 38] on div "Sales Orders" at bounding box center [411, 38] width 33 height 7
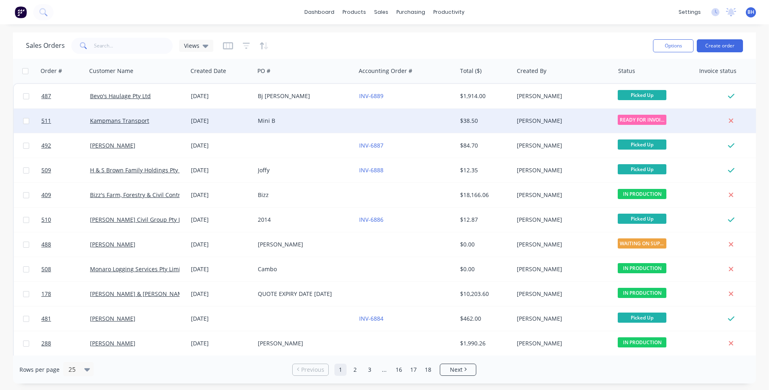
click at [375, 119] on div at bounding box center [406, 121] width 101 height 24
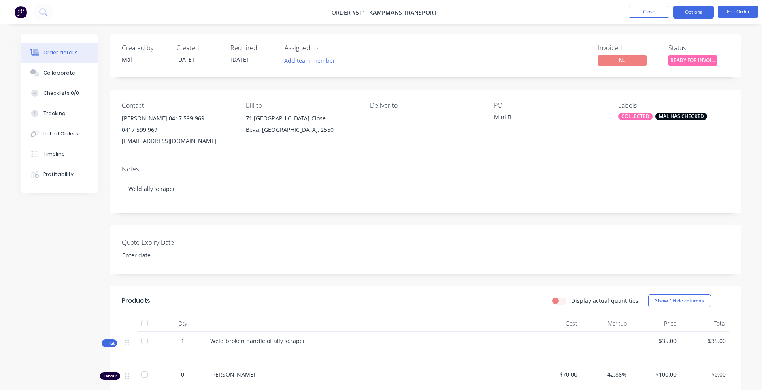
click at [704, 13] on button "Options" at bounding box center [694, 12] width 41 height 13
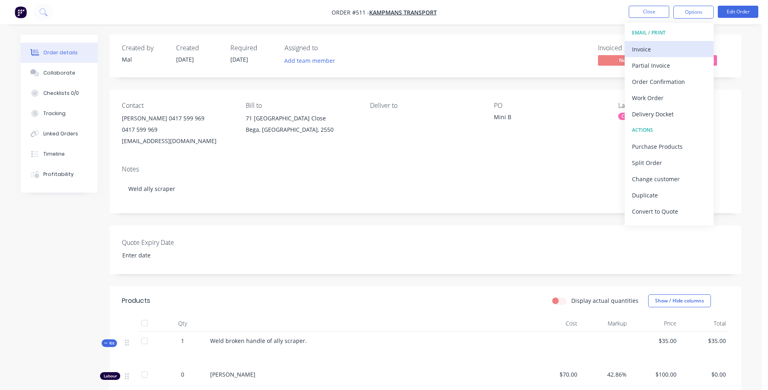
click at [646, 45] on div "Invoice" at bounding box center [669, 49] width 75 height 12
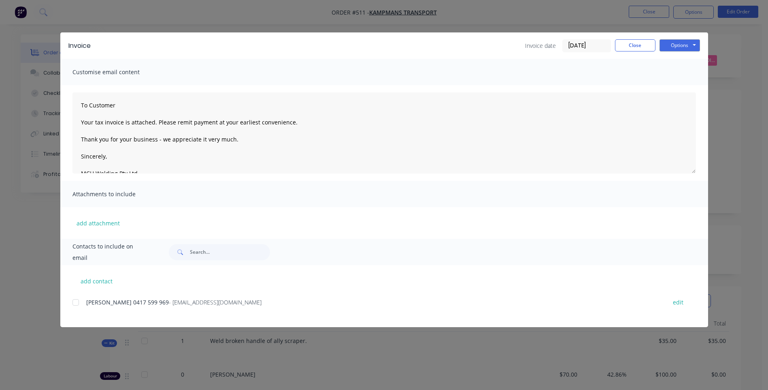
click at [74, 301] on div at bounding box center [76, 302] width 16 height 16
click at [672, 45] on button "Options" at bounding box center [680, 45] width 41 height 12
click at [673, 57] on button "Preview" at bounding box center [686, 59] width 52 height 13
click at [74, 301] on div at bounding box center [76, 302] width 16 height 16
click at [679, 46] on button "Options" at bounding box center [680, 45] width 41 height 12
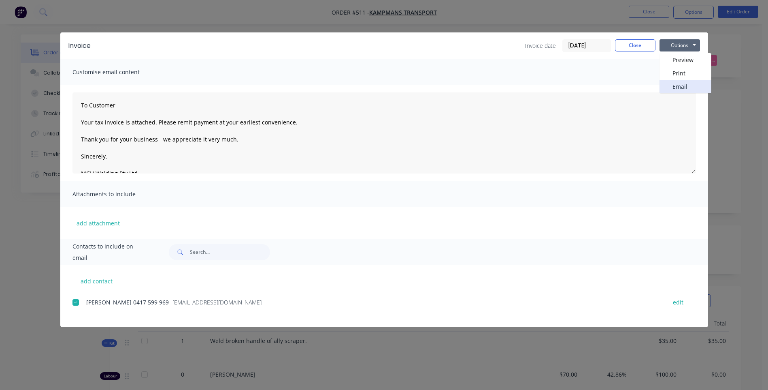
click at [677, 87] on button "Email" at bounding box center [686, 86] width 52 height 13
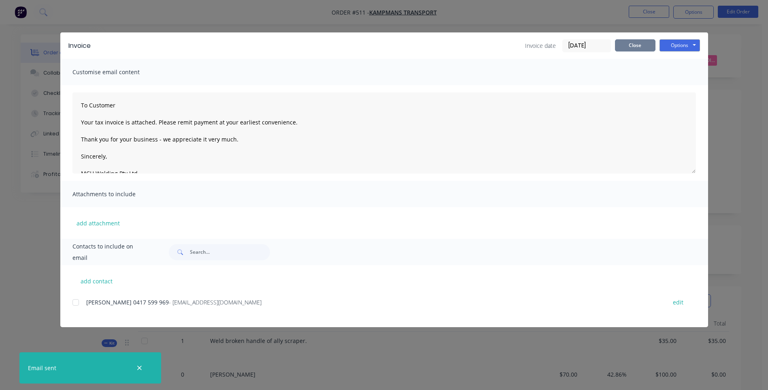
click at [633, 41] on button "Close" at bounding box center [635, 45] width 41 height 12
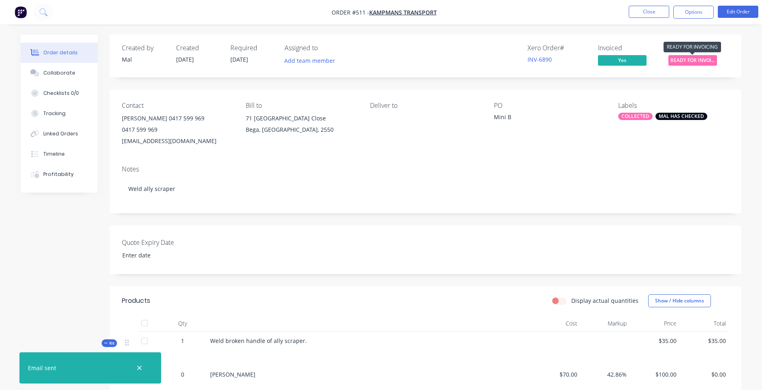
click at [688, 61] on span "READY FOR INVOI..." at bounding box center [693, 60] width 49 height 10
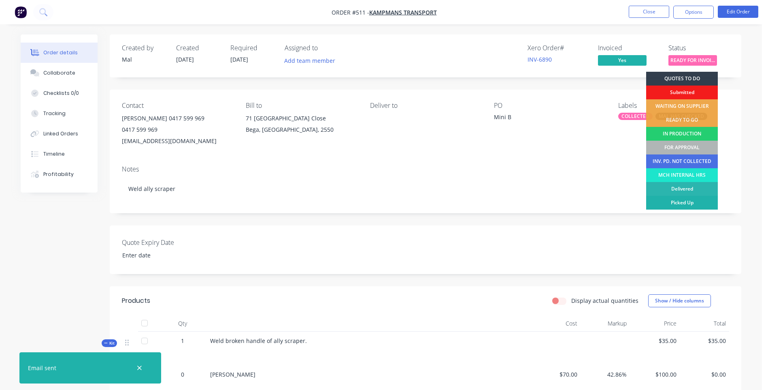
click at [685, 201] on div "Picked Up" at bounding box center [683, 203] width 72 height 14
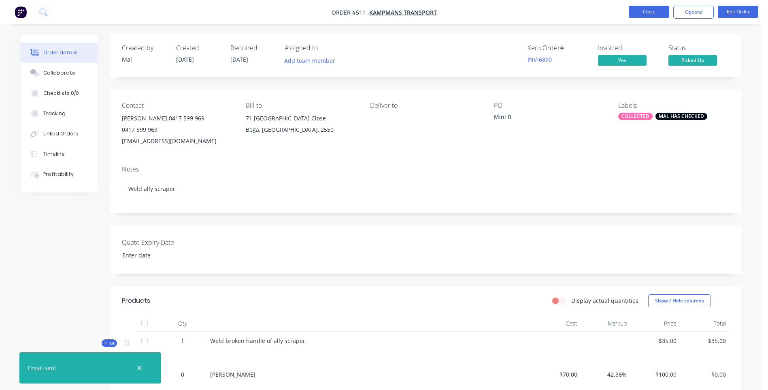
click at [641, 10] on button "Close" at bounding box center [649, 12] width 41 height 12
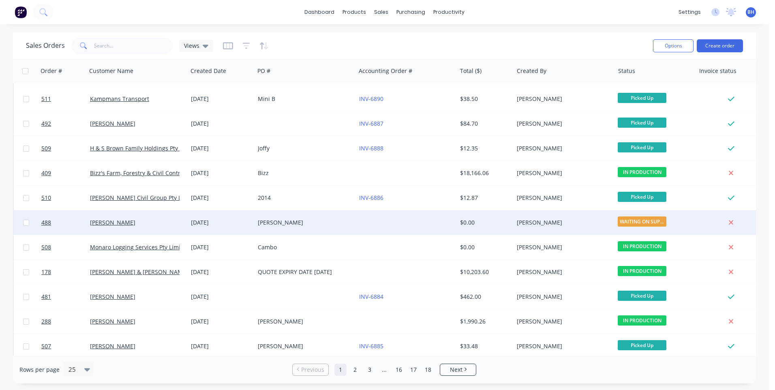
scroll to position [41, 0]
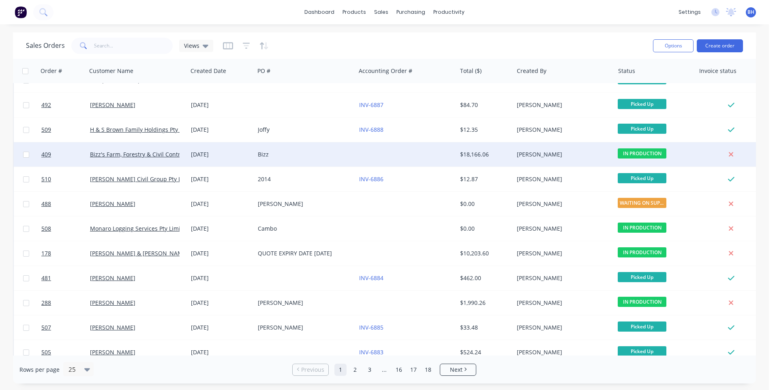
click at [317, 147] on div "Bizz" at bounding box center [304, 154] width 101 height 24
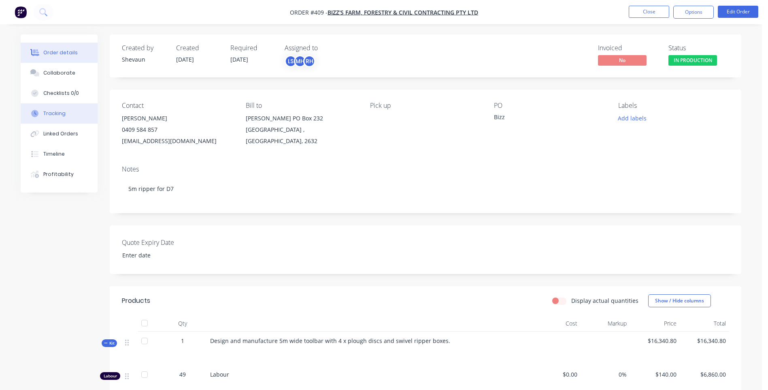
click at [55, 109] on button "Tracking" at bounding box center [59, 113] width 77 height 20
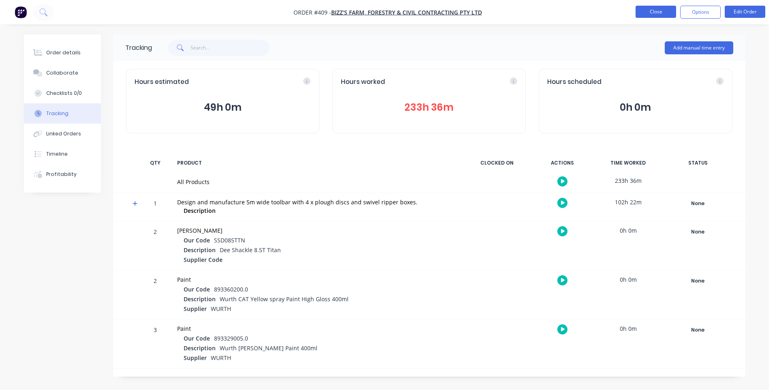
click at [649, 12] on button "Close" at bounding box center [655, 12] width 41 height 12
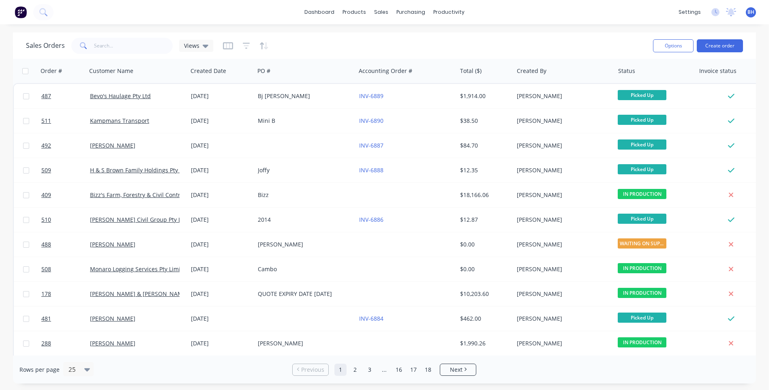
click at [743, 365] on div "Rows per page 25 Previous 1 2 3 ... 16 17 18 Next" at bounding box center [384, 369] width 743 height 28
click at [313, 6] on link "dashboard" at bounding box center [319, 12] width 38 height 12
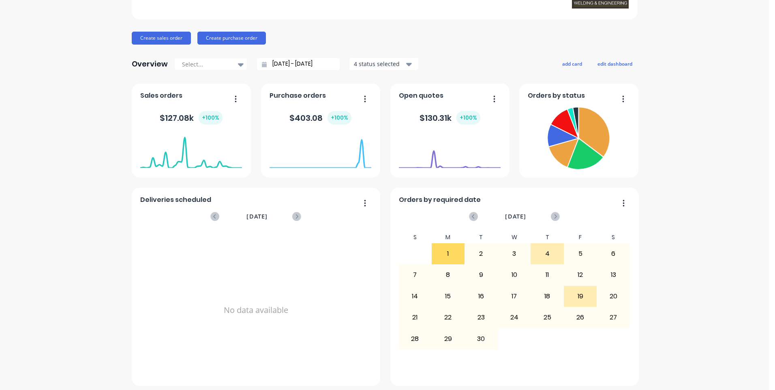
scroll to position [74, 0]
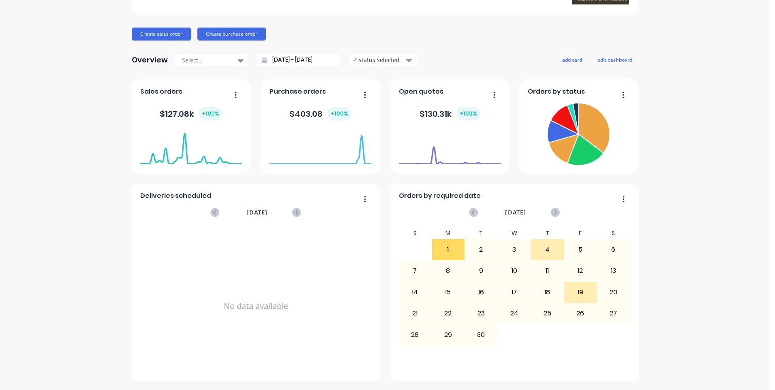
click at [721, 384] on div "dashboard products sales purchasing productivity dashboard products Product Cat…" at bounding box center [384, 195] width 768 height 390
click at [751, 376] on div "MCH Welding & Engineering Pty Ltd Create sales order Create purchase order Over…" at bounding box center [384, 170] width 768 height 423
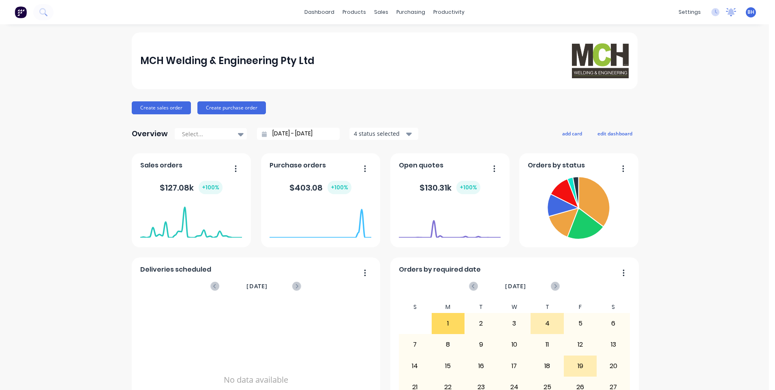
click at [727, 12] on icon at bounding box center [730, 11] width 7 height 6
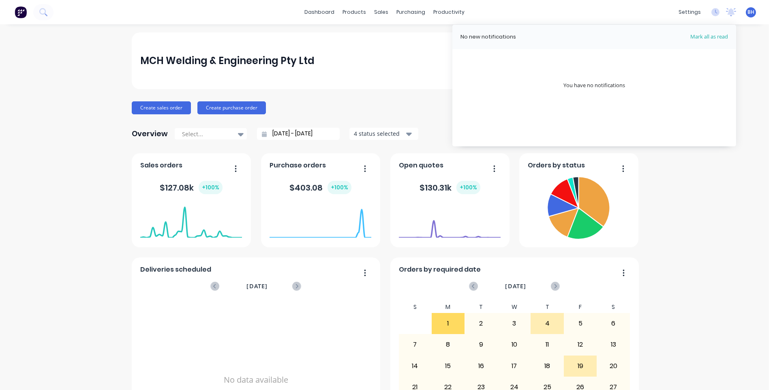
click at [725, 225] on div "MCH Welding & Engineering Pty Ltd Create sales order Create purchase order Over…" at bounding box center [384, 243] width 768 height 423
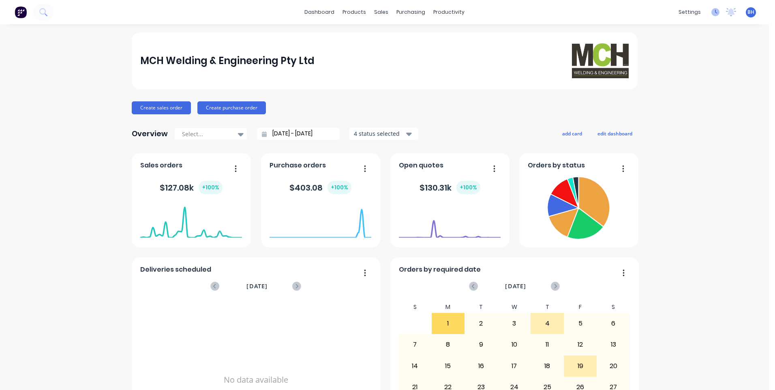
click at [711, 11] on icon at bounding box center [715, 12] width 8 height 8
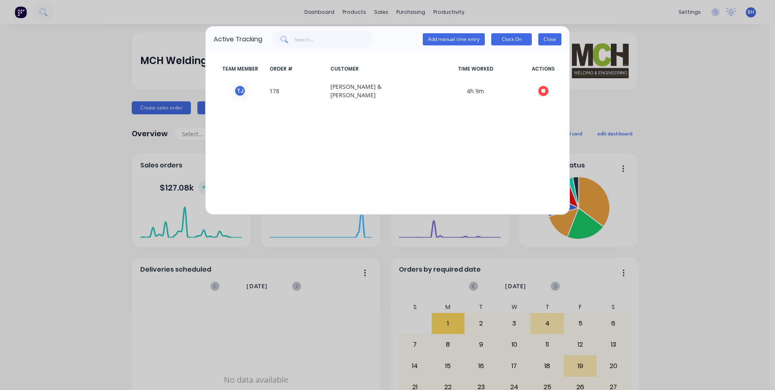
click at [546, 36] on button "Close" at bounding box center [549, 39] width 23 height 12
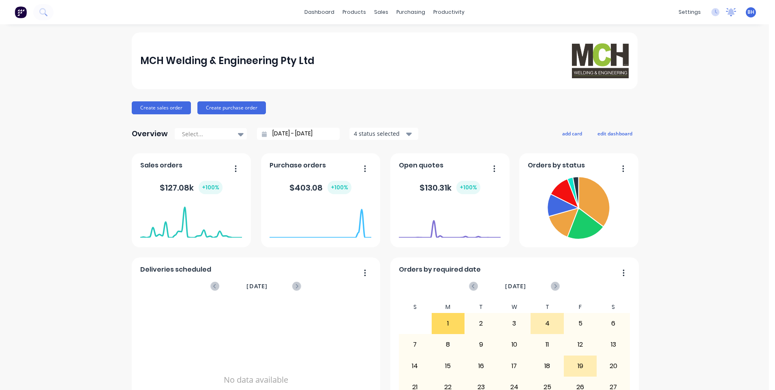
click at [726, 9] on icon at bounding box center [731, 12] width 10 height 8
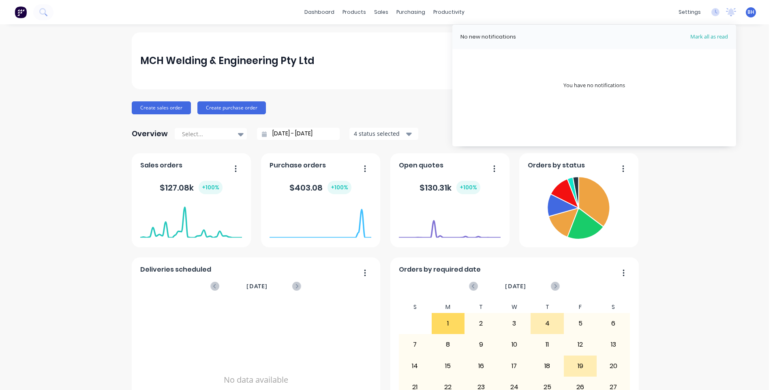
click at [736, 62] on div "MCH Welding & Engineering Pty Ltd Create sales order Create purchase order Over…" at bounding box center [384, 243] width 768 height 423
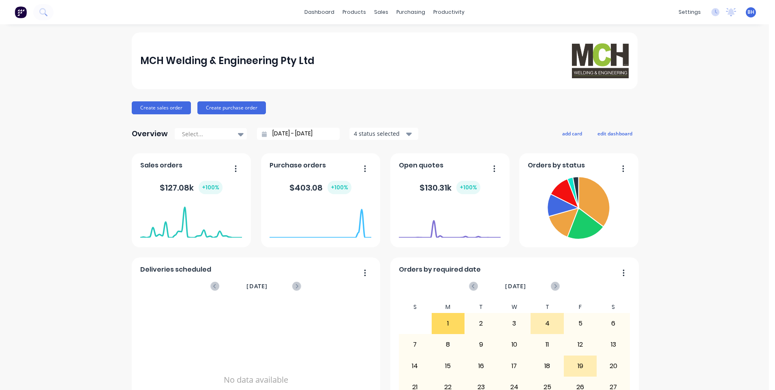
click at [19, 15] on img at bounding box center [21, 12] width 12 height 12
click at [18, 17] on img at bounding box center [21, 12] width 12 height 12
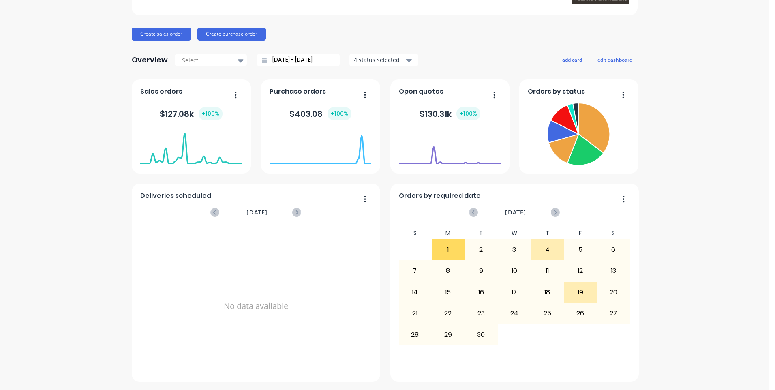
click at [751, 370] on div "MCH Welding & Engineering Pty Ltd Create sales order Create purchase order Over…" at bounding box center [384, 170] width 768 height 423
click at [716, 370] on div "MCH Welding & Engineering Pty Ltd Create sales order Create purchase order Over…" at bounding box center [384, 170] width 768 height 423
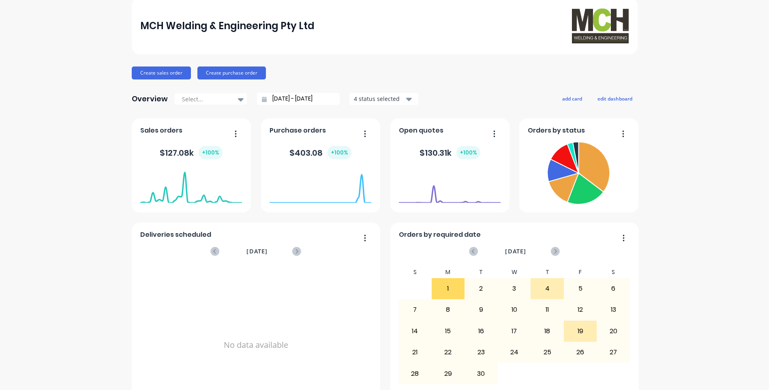
scroll to position [0, 0]
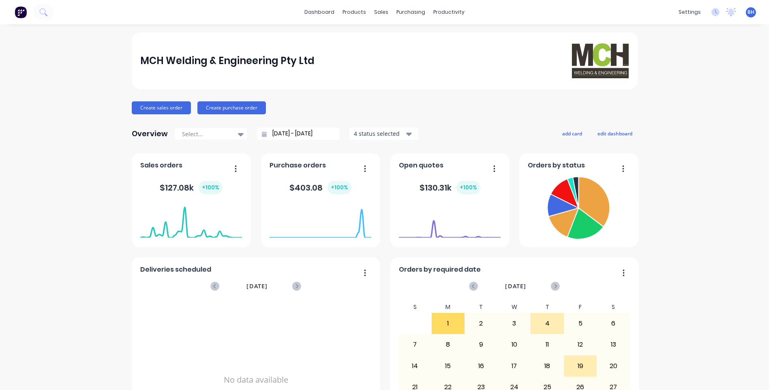
click at [747, 10] on span "BH" at bounding box center [750, 12] width 7 height 7
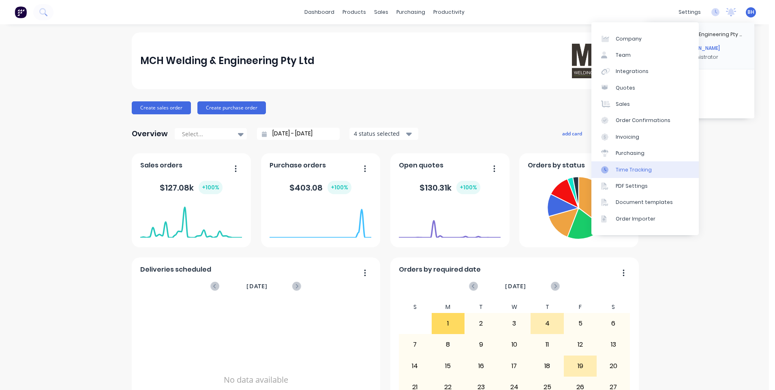
click at [618, 171] on div "Time Tracking" at bounding box center [633, 169] width 36 height 7
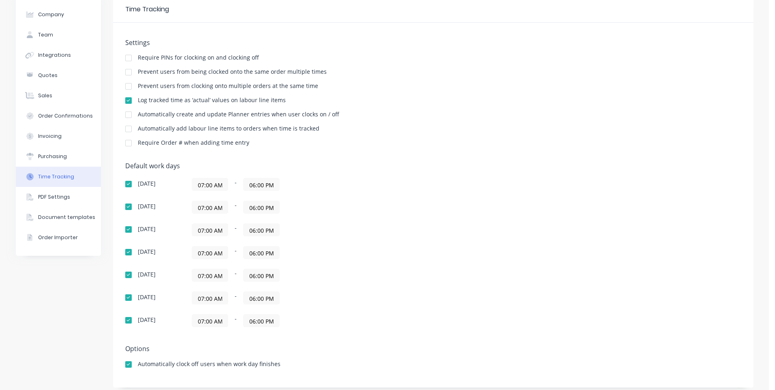
scroll to position [42, 0]
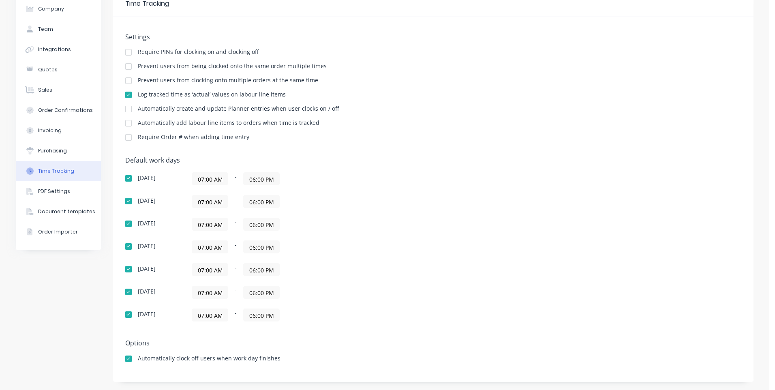
click at [212, 202] on input "07:00 AM" at bounding box center [210, 201] width 36 height 12
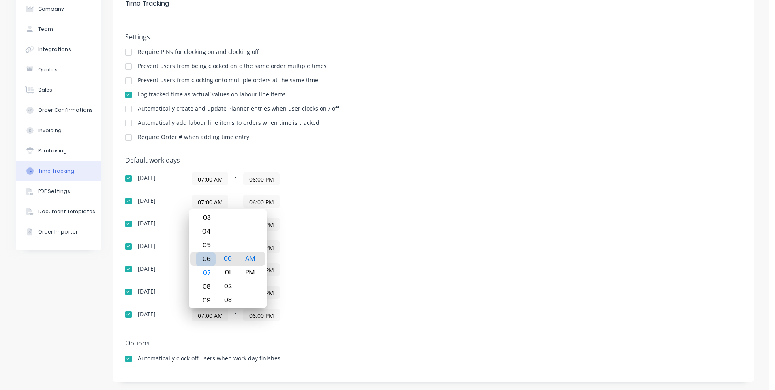
drag, startPoint x: 201, startPoint y: 241, endPoint x: 201, endPoint y: 255, distance: 14.2
click at [201, 255] on div "06" at bounding box center [206, 259] width 20 height 14
type input "06:00 AM"
click at [320, 224] on div "07:00 AM - 06:00 PM" at bounding box center [293, 224] width 203 height 13
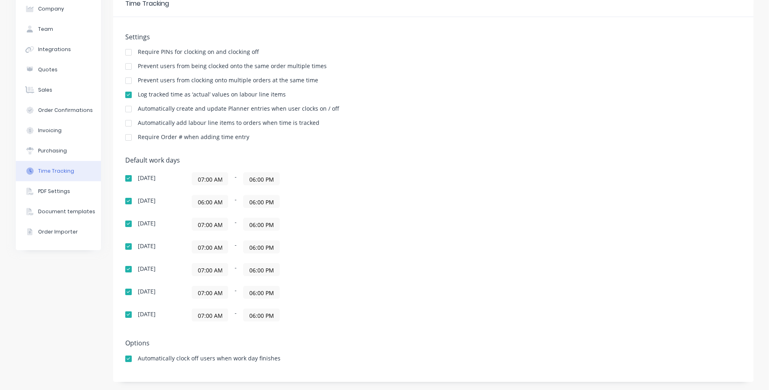
click at [204, 223] on input "07:00 AM" at bounding box center [210, 224] width 36 height 12
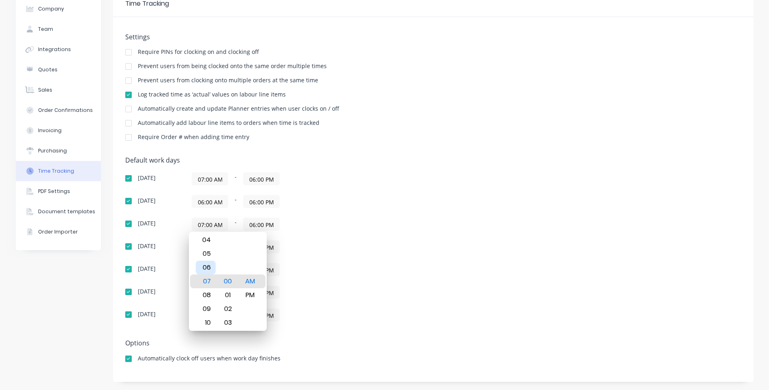
click at [206, 263] on div "06" at bounding box center [206, 267] width 20 height 14
type input "06:00 AM"
click at [353, 258] on div "[DATE] 07:00 AM - 06:00 PM [DATE] 06:00 AM - 06:00 PM [DATE] 06:00 AM - 06:00 P…" at bounding box center [267, 246] width 284 height 149
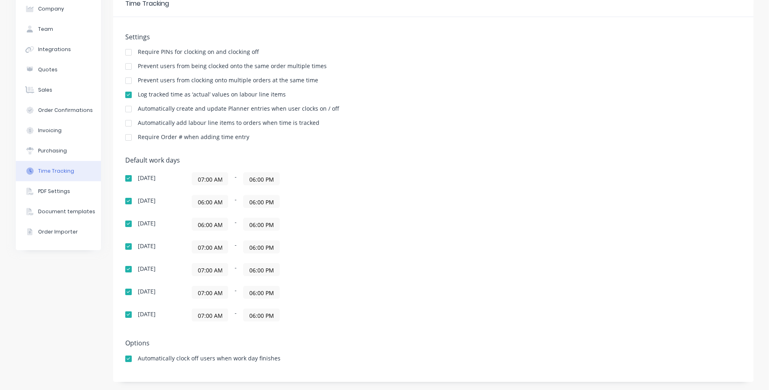
click at [202, 246] on input "07:00 AM" at bounding box center [210, 247] width 36 height 12
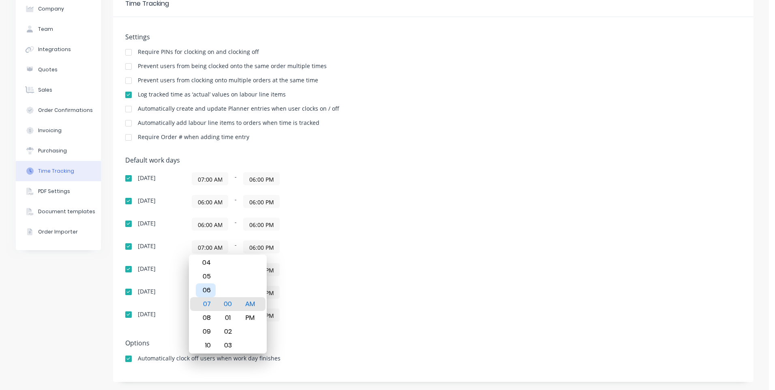
click at [206, 288] on div "06" at bounding box center [206, 290] width 20 height 14
type input "06:00 AM"
click at [322, 307] on div "[DATE] 07:00 AM - 06:00 PM [DATE] 06:00 AM - 06:00 PM [DATE] 06:00 AM - 06:00 P…" at bounding box center [267, 246] width 284 height 149
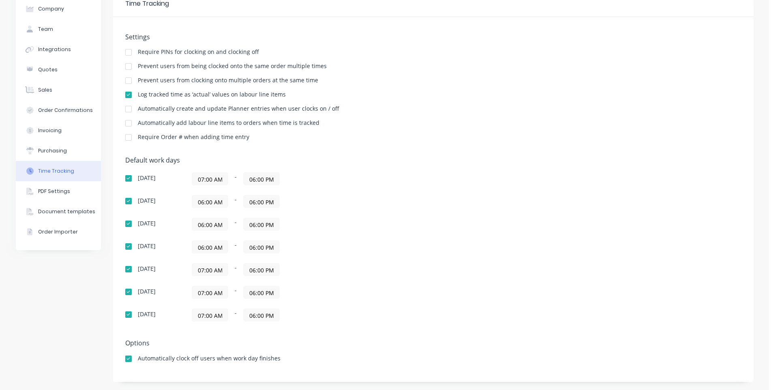
click at [201, 269] on input "07:00 AM" at bounding box center [210, 269] width 36 height 12
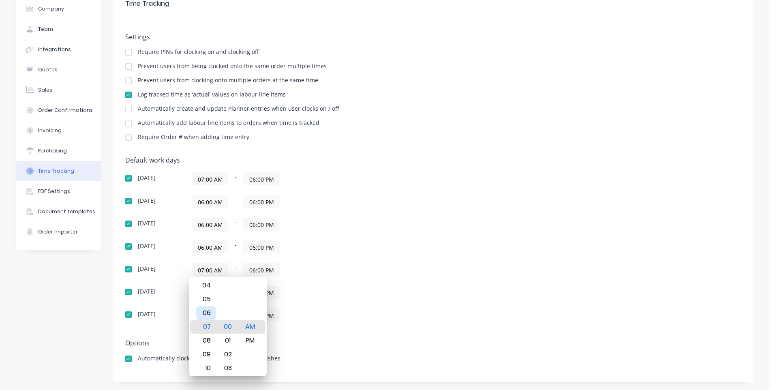
click at [206, 310] on div "06" at bounding box center [206, 313] width 20 height 14
type input "06:00 AM"
click at [331, 301] on div "[DATE] 07:00 AM - 06:00 PM [DATE] 06:00 AM - 06:00 PM [DATE] 06:00 AM - 06:00 P…" at bounding box center [267, 246] width 284 height 149
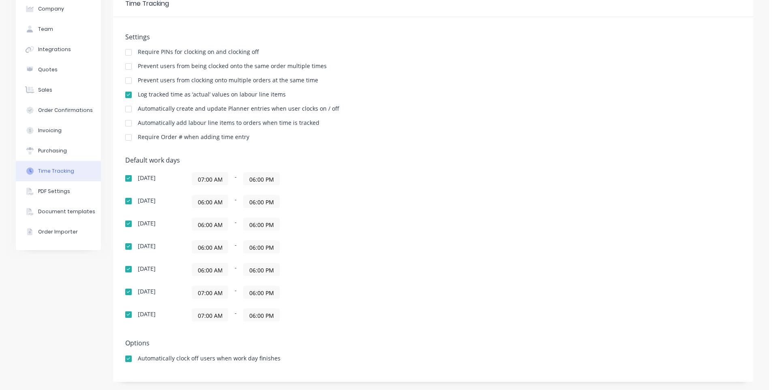
click at [205, 289] on input "07:00 AM" at bounding box center [210, 292] width 36 height 12
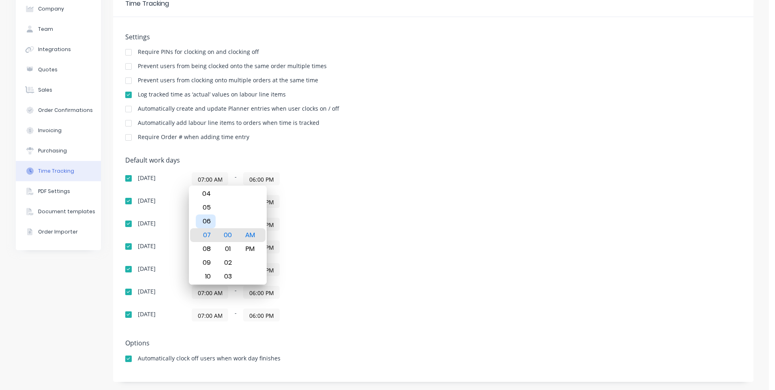
click at [205, 219] on div "06" at bounding box center [206, 221] width 20 height 14
type input "06:00 AM"
click at [315, 307] on div "[DATE] 07:00 AM - 06:00 PM [DATE] 06:00 AM - 06:00 PM [DATE] 06:00 AM - 06:00 P…" at bounding box center [267, 246] width 284 height 149
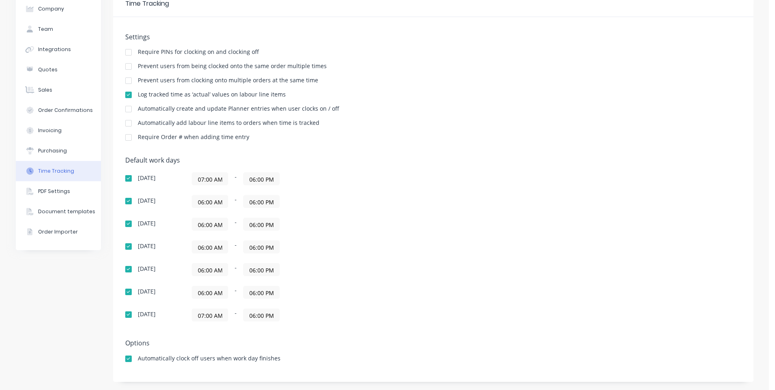
click at [205, 315] on input "07:00 AM" at bounding box center [210, 315] width 36 height 12
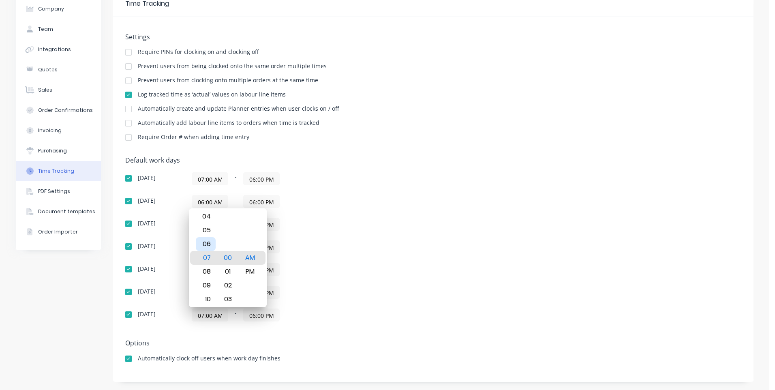
click at [205, 241] on div "06" at bounding box center [206, 244] width 20 height 14
type input "06:00 AM"
click at [369, 291] on div "06:00 AM - 06:00 PM" at bounding box center [293, 292] width 203 height 13
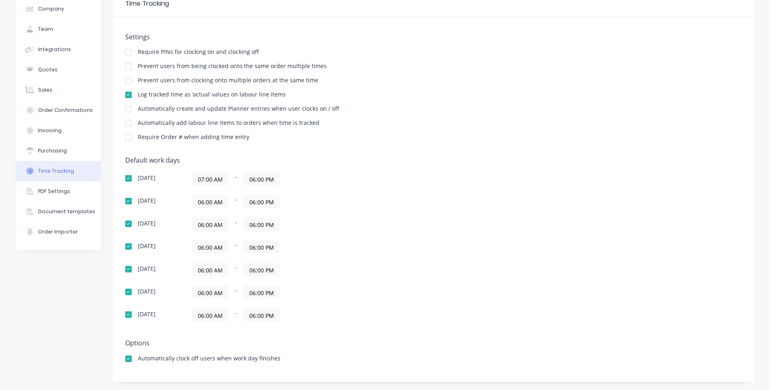
click at [323, 277] on div "[DATE] 07:00 AM - 06:00 PM [DATE] 06:00 AM - 06:00 PM [DATE] 06:00 AM - 06:00 P…" at bounding box center [267, 246] width 284 height 149
click at [373, 324] on div "Default work days [DATE] 07:00 AM - 06:00 PM [DATE] 06:00 AM - 06:00 PM [DATE] …" at bounding box center [433, 243] width 616 height 175
click at [45, 132] on div "Invoicing" at bounding box center [49, 130] width 23 height 7
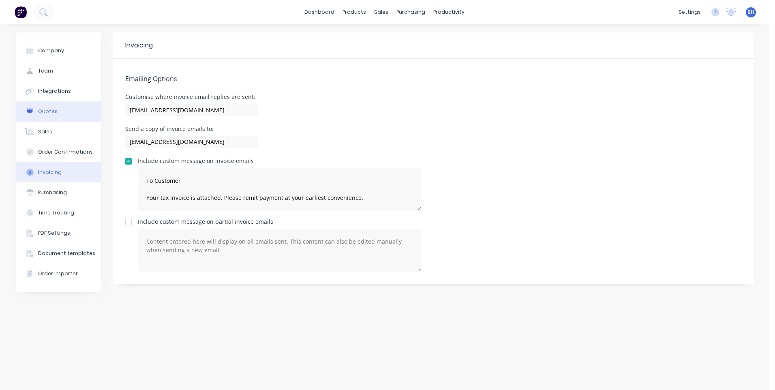
click at [49, 109] on div "Quotes" at bounding box center [47, 111] width 19 height 7
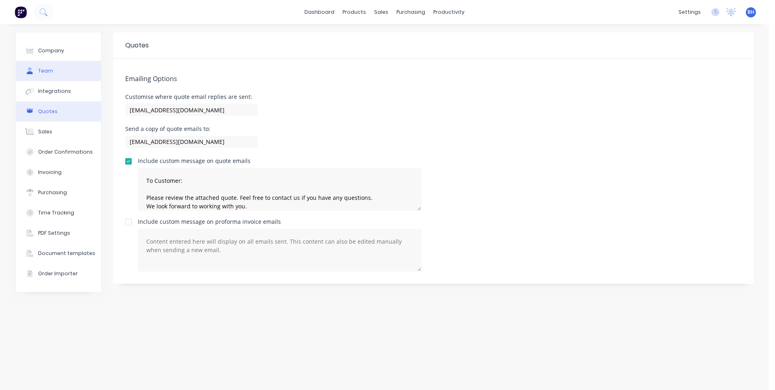
click at [47, 69] on div "Team" at bounding box center [45, 70] width 15 height 7
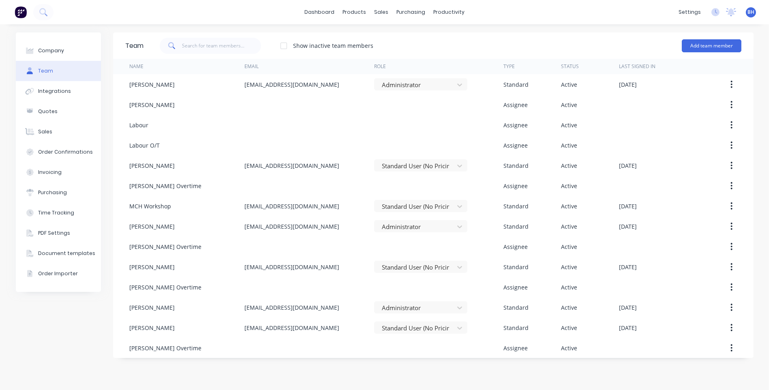
click at [585, 13] on div "dashboard products sales purchasing productivity dashboard products Product Cat…" at bounding box center [384, 12] width 768 height 24
click at [325, 12] on link "dashboard" at bounding box center [319, 12] width 38 height 12
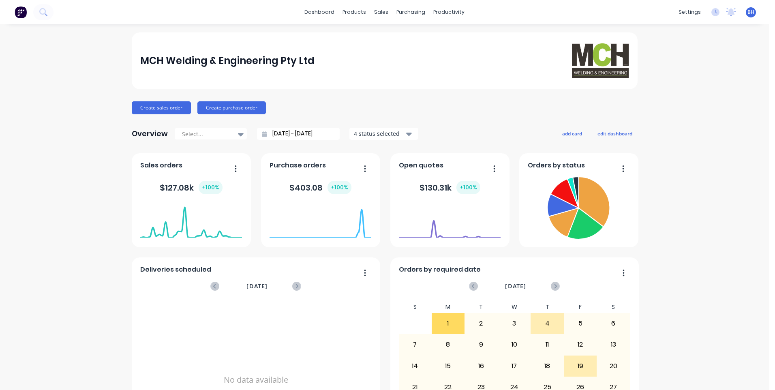
click at [727, 361] on div "MCH Welding & Engineering Pty Ltd Create sales order Create purchase order Over…" at bounding box center [384, 243] width 768 height 423
click at [522, 70] on div "MCH Welding & Engineering Pty Ltd" at bounding box center [384, 60] width 488 height 34
drag, startPoint x: 699, startPoint y: 314, endPoint x: 744, endPoint y: 302, distance: 46.8
click at [700, 314] on div "MCH Welding & Engineering Pty Ltd Create sales order Create purchase order Over…" at bounding box center [384, 243] width 768 height 423
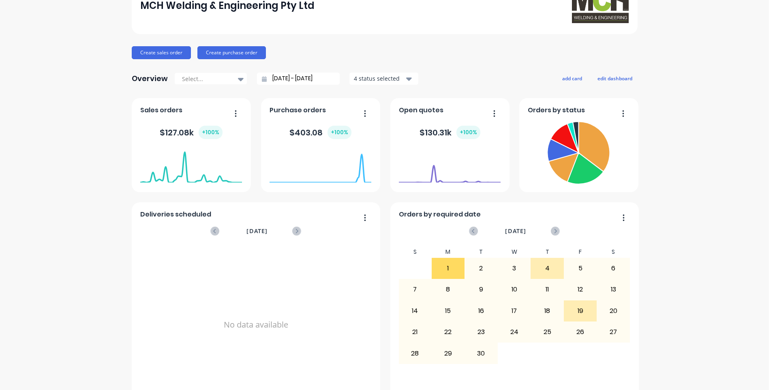
scroll to position [74, 0]
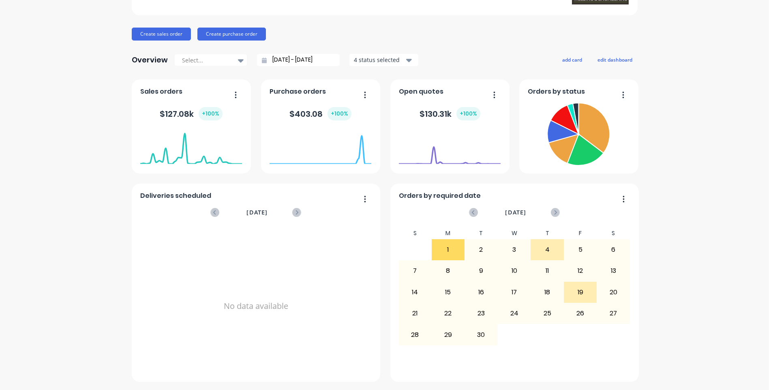
click at [725, 380] on div "MCH Welding & Engineering Pty Ltd Create sales order Create purchase order Over…" at bounding box center [384, 170] width 768 height 423
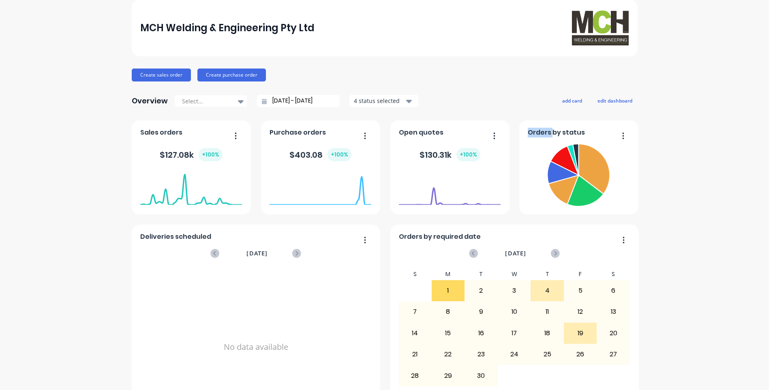
scroll to position [0, 0]
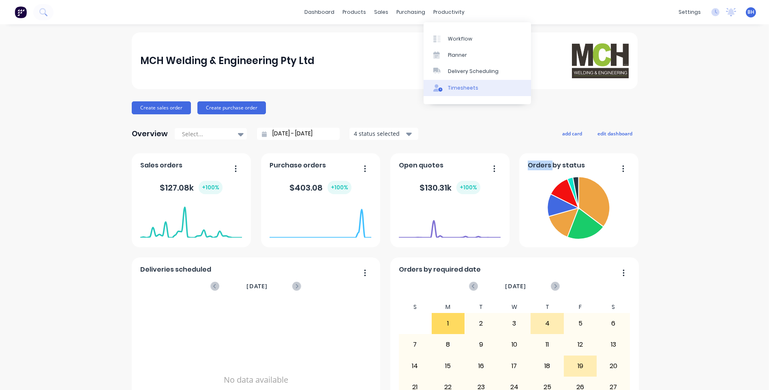
click at [446, 85] on link "Timesheets" at bounding box center [476, 88] width 107 height 16
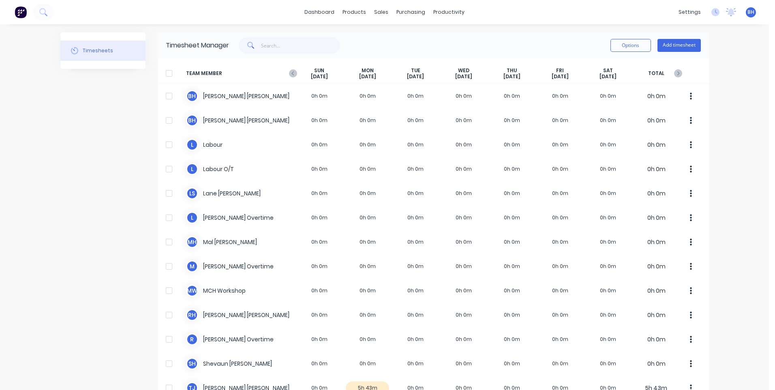
click at [730, 66] on div "dashboard products sales purchasing productivity dashboard products Product Cat…" at bounding box center [384, 195] width 768 height 390
click at [711, 12] on icon at bounding box center [715, 12] width 8 height 8
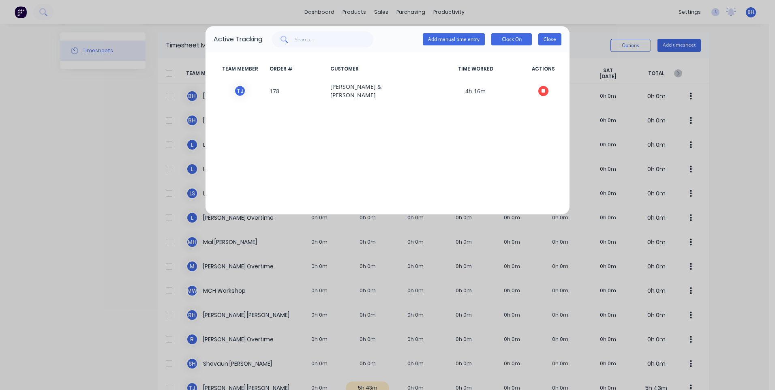
click at [548, 39] on button "Close" at bounding box center [549, 39] width 23 height 12
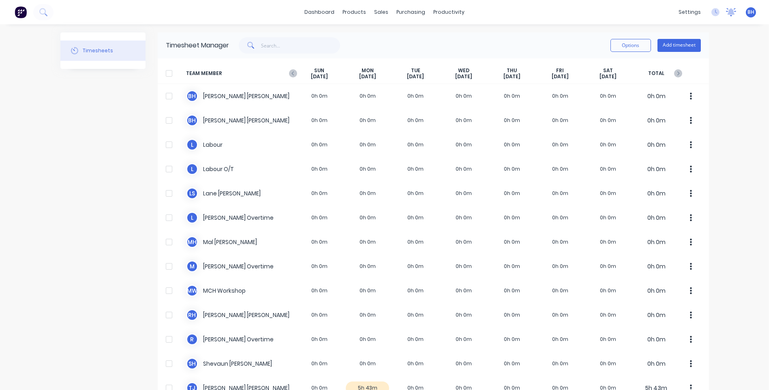
click at [727, 11] on icon at bounding box center [730, 11] width 7 height 6
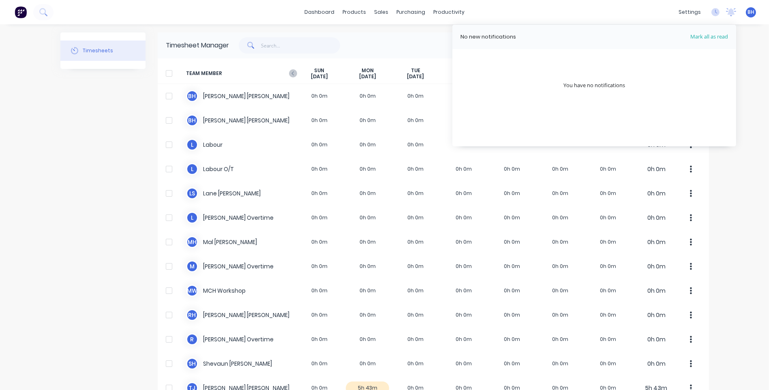
click at [737, 44] on div "dashboard products sales purchasing productivity dashboard products Product Cat…" at bounding box center [384, 195] width 768 height 390
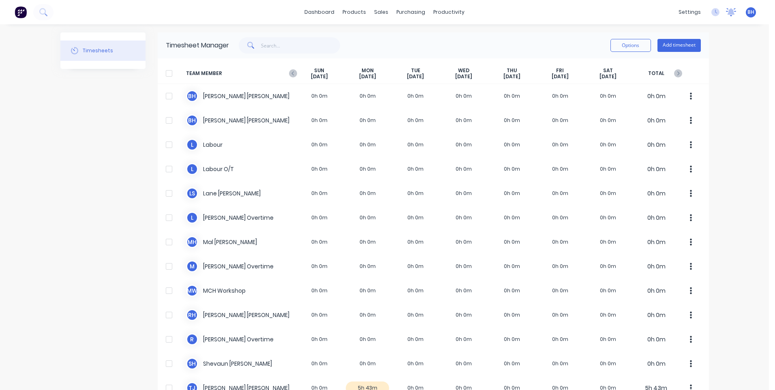
click at [726, 9] on icon at bounding box center [731, 12] width 10 height 8
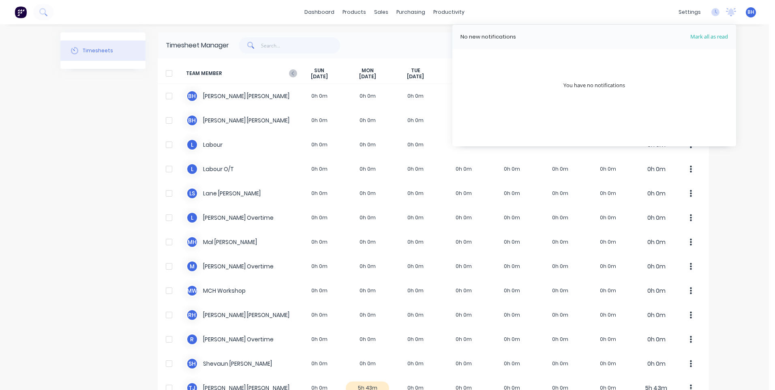
click at [743, 55] on div "dashboard products sales purchasing productivity dashboard products Product Cat…" at bounding box center [384, 195] width 768 height 390
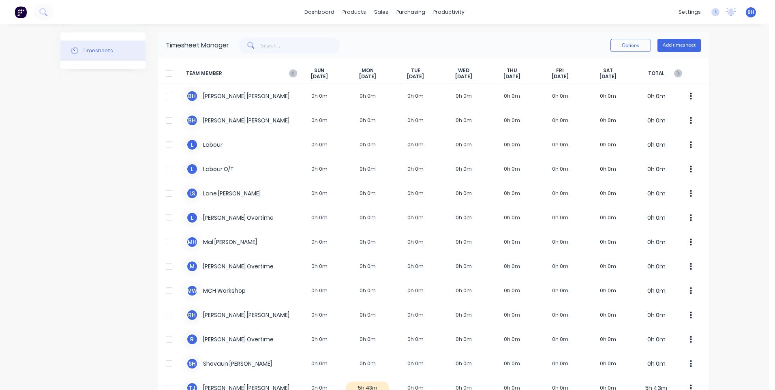
click at [729, 265] on div "dashboard products sales purchasing productivity dashboard products Product Cat…" at bounding box center [384, 195] width 768 height 390
drag, startPoint x: 729, startPoint y: 265, endPoint x: 727, endPoint y: 359, distance: 94.8
drag, startPoint x: 727, startPoint y: 359, endPoint x: 730, endPoint y: 376, distance: 17.3
click at [730, 376] on div "dashboard products sales purchasing productivity dashboard products Product Cat…" at bounding box center [384, 195] width 768 height 390
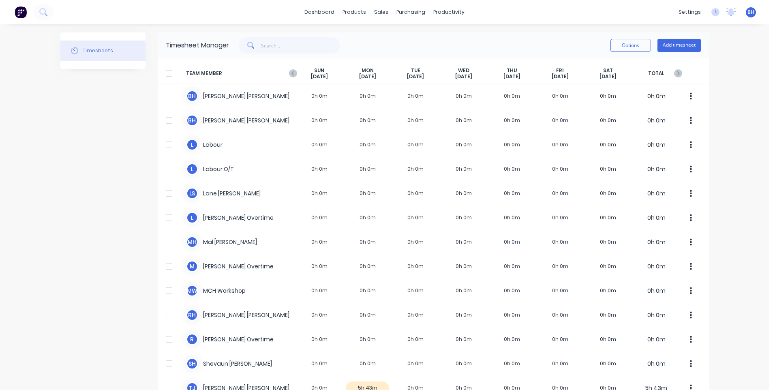
click at [730, 376] on div "dashboard products sales purchasing productivity dashboard products Product Cat…" at bounding box center [384, 195] width 768 height 390
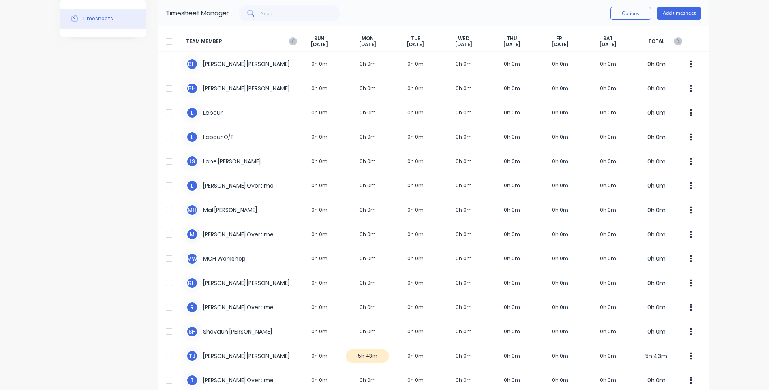
scroll to position [72, 0]
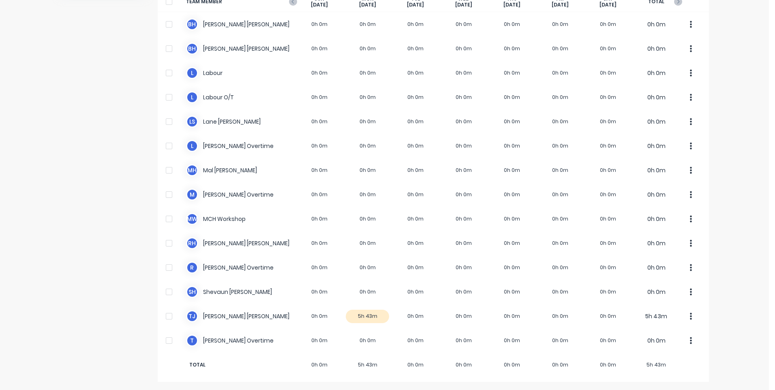
drag, startPoint x: 742, startPoint y: 328, endPoint x: 737, endPoint y: 354, distance: 26.5
click at [742, 328] on div "dashboard products sales purchasing productivity dashboard products Product Cat…" at bounding box center [384, 195] width 768 height 390
click at [737, 361] on div "dashboard products sales purchasing productivity dashboard products Product Cat…" at bounding box center [384, 195] width 768 height 390
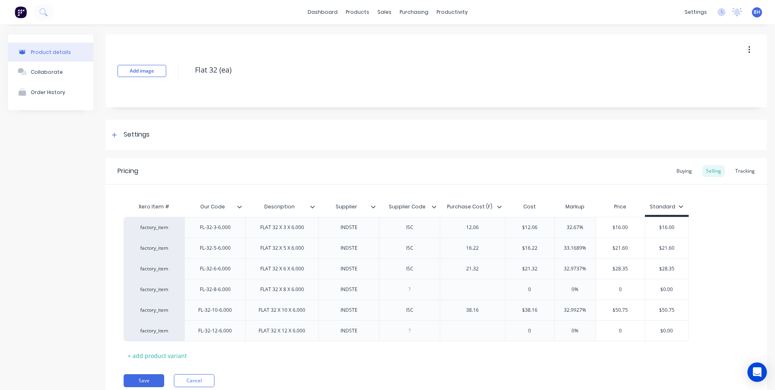
type textarea "x"
click at [738, 337] on div "factory_item FL-32-3-6.000 FLAT 32 X 3 X 6.000 INDSTE ISC 12.06 $12.06 32.67% $…" at bounding box center [436, 279] width 625 height 124
click at [704, 364] on div "Pricing Buying Selling Tracking Xero Item # Our Code Description Supplier Suppl…" at bounding box center [435, 278] width 661 height 241
click at [760, 369] on icon "Open Intercom Messenger" at bounding box center [756, 371] width 13 height 13
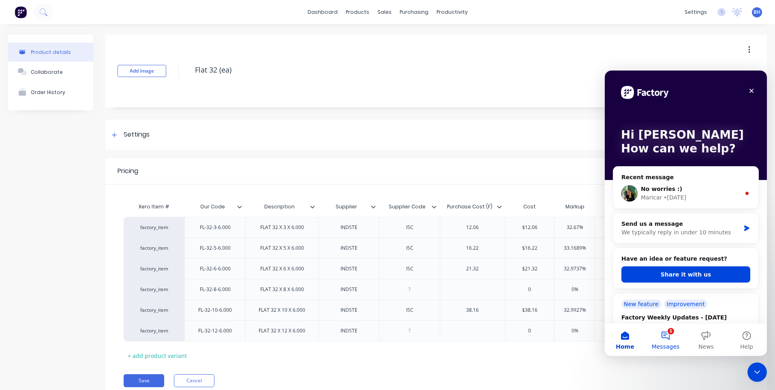
click at [667, 334] on button "1 Messages" at bounding box center [665, 339] width 41 height 32
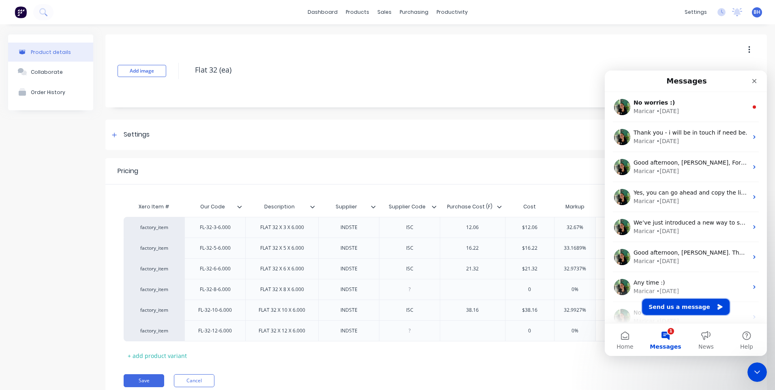
click at [677, 304] on button "Send us a message" at bounding box center [686, 307] width 88 height 16
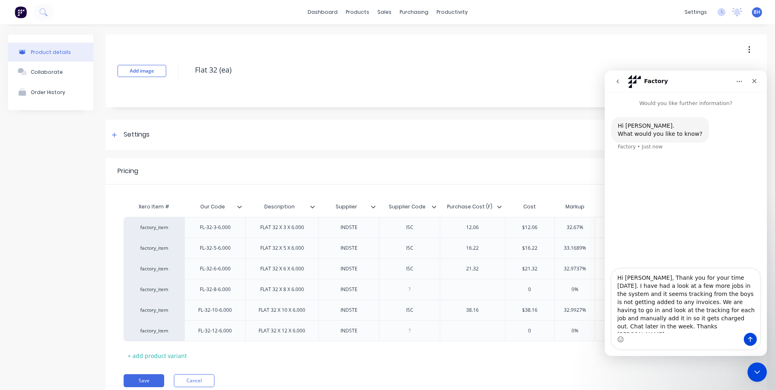
click at [650, 332] on textarea "Hi Maricar, Thank you for your time today. I have had a look at a few more jobs…" at bounding box center [685, 301] width 148 height 64
type textarea "Hi Maricar, Thank you for your time today. I have had a look at a few more jobs…"
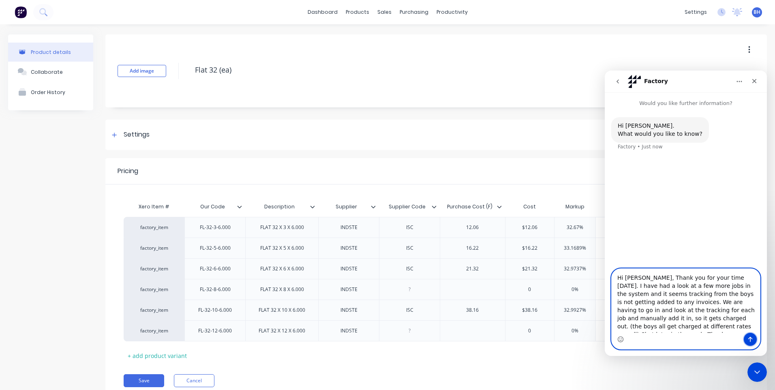
click at [749, 337] on icon "Send a message…" at bounding box center [750, 339] width 4 height 5
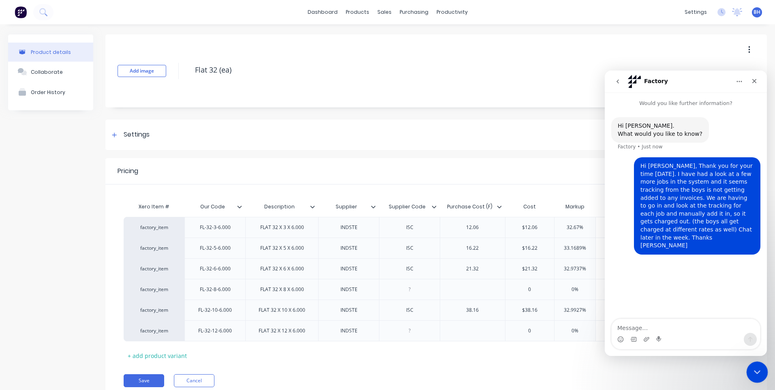
click at [756, 369] on icon "Close Intercom Messenger" at bounding box center [756, 371] width 10 height 10
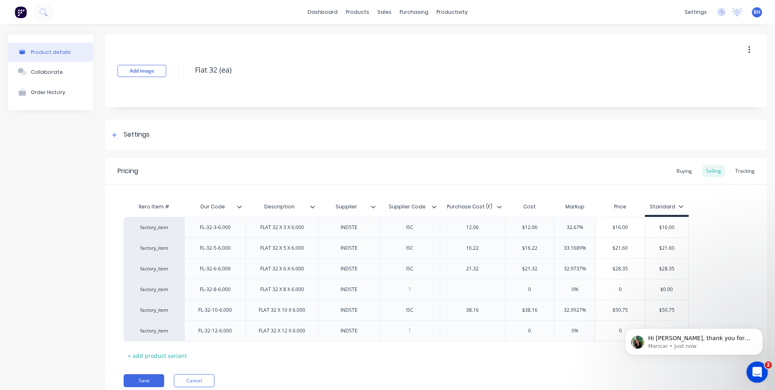
scroll to position [3, 0]
